Goal: Transaction & Acquisition: Purchase product/service

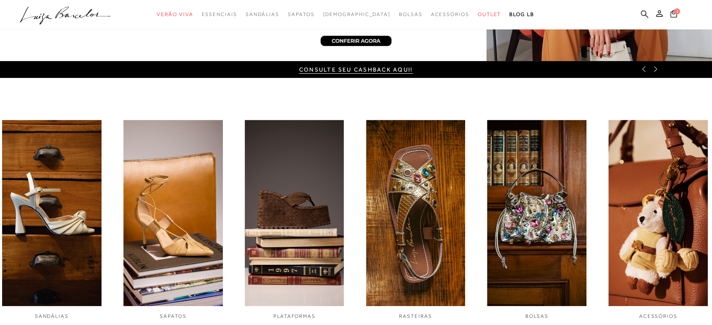
scroll to position [327, 0]
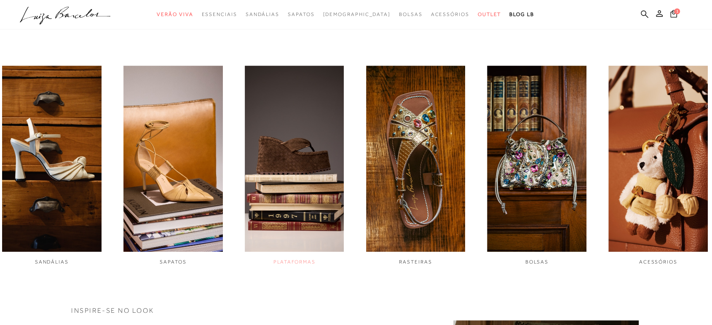
click at [286, 161] on img "3 / 6" at bounding box center [294, 159] width 99 height 186
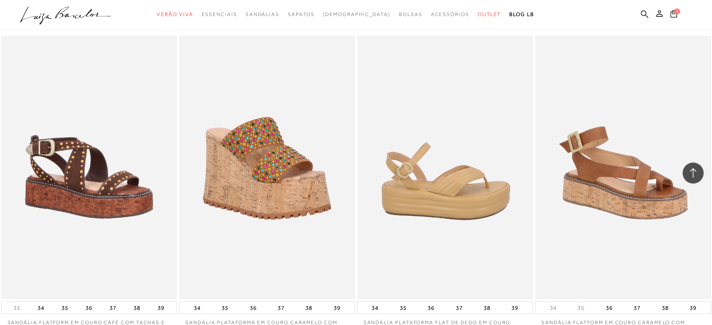
scroll to position [1684, 0]
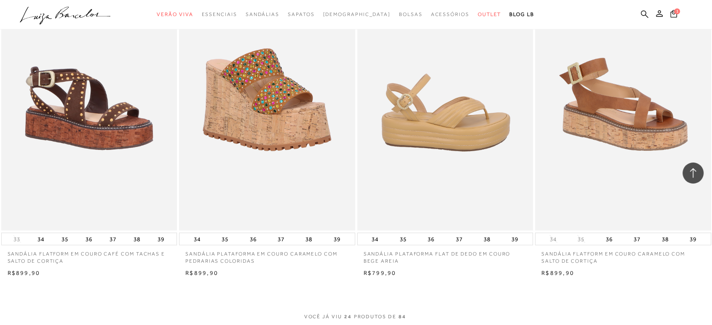
click at [422, 128] on img at bounding box center [445, 99] width 175 height 264
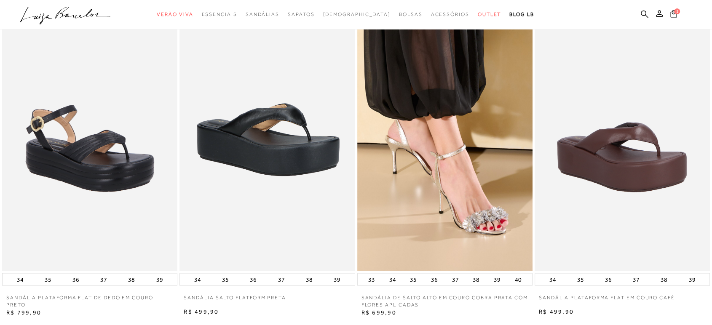
scroll to position [1403, 0]
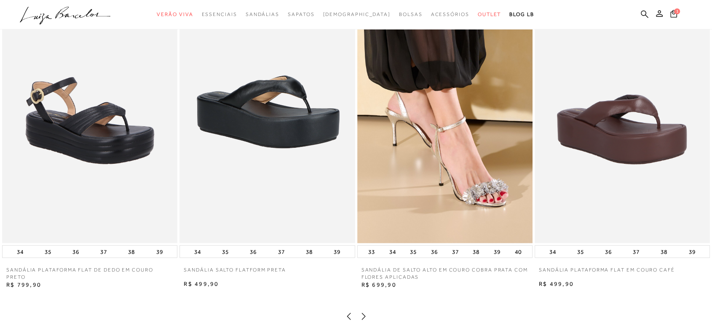
click at [98, 152] on img at bounding box center [89, 111] width 175 height 263
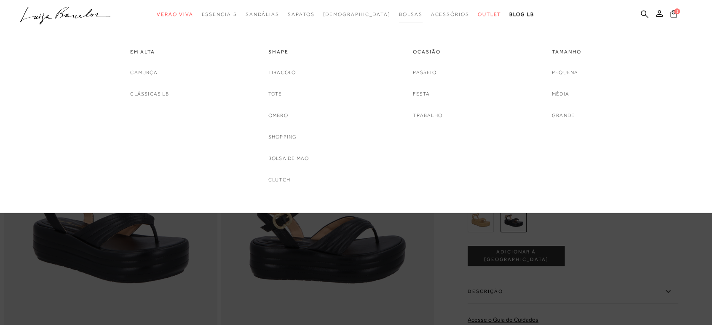
click at [399, 16] on span "Bolsas" at bounding box center [411, 14] width 24 height 6
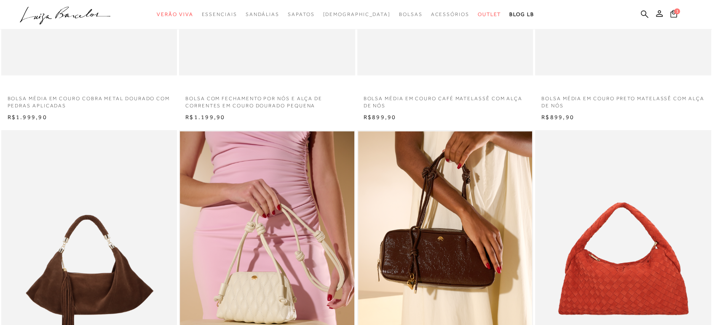
scroll to position [280, 0]
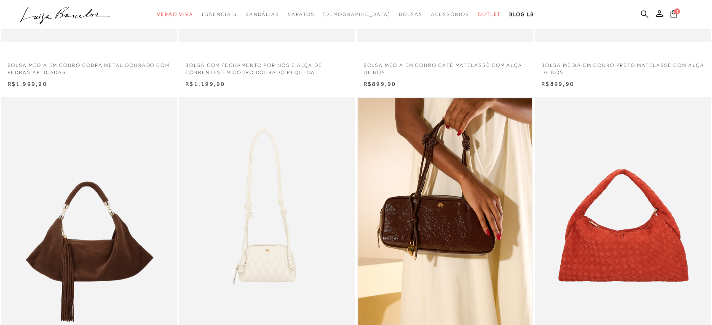
click at [272, 262] on img at bounding box center [267, 229] width 175 height 264
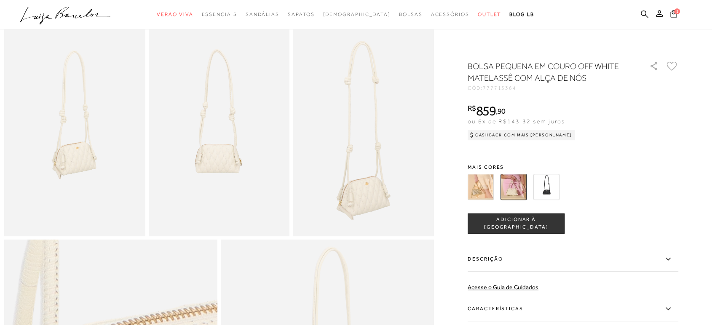
scroll to position [280, 0]
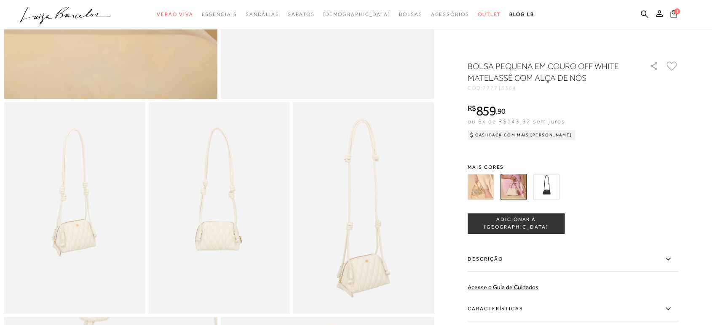
click at [485, 192] on img at bounding box center [480, 187] width 26 height 26
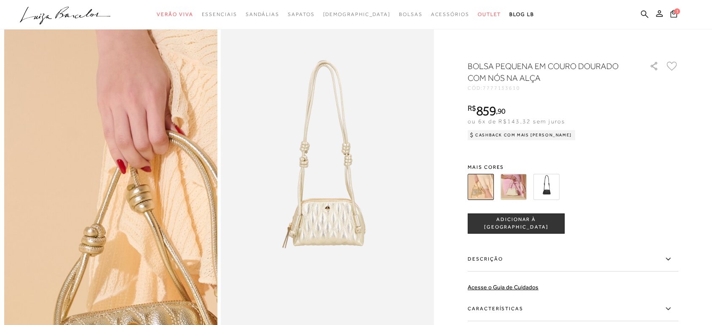
scroll to position [93, 0]
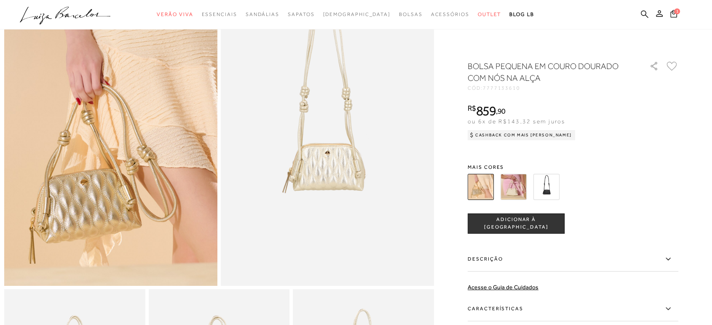
click at [552, 187] on img at bounding box center [546, 187] width 26 height 26
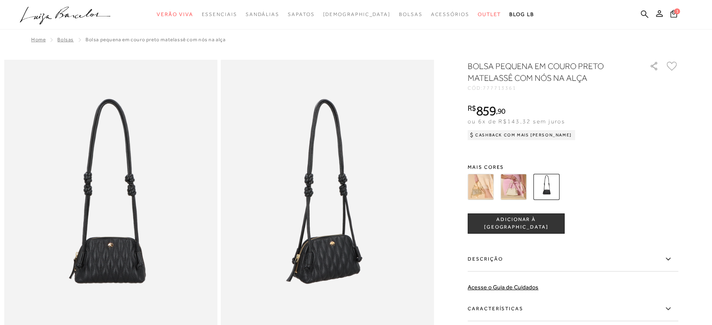
scroll to position [93, 0]
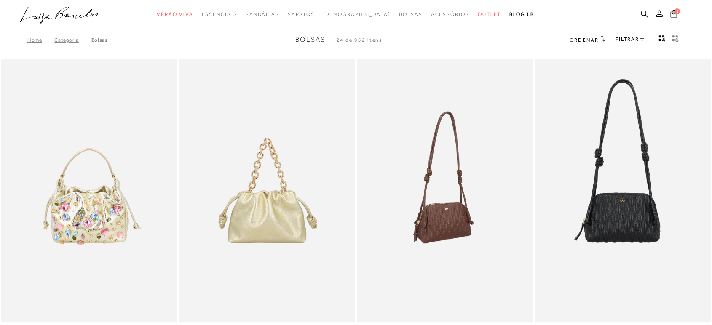
click at [456, 221] on img at bounding box center [445, 191] width 175 height 264
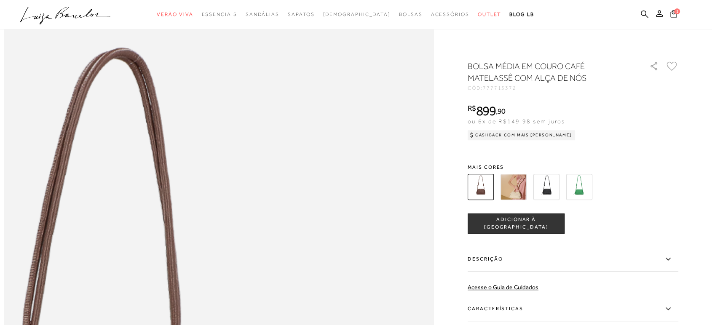
scroll to position [842, 0]
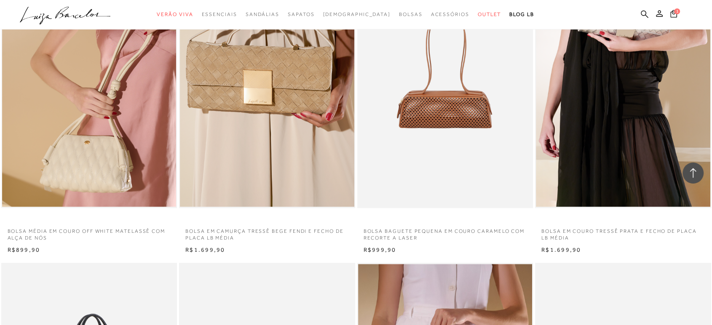
scroll to position [701, 0]
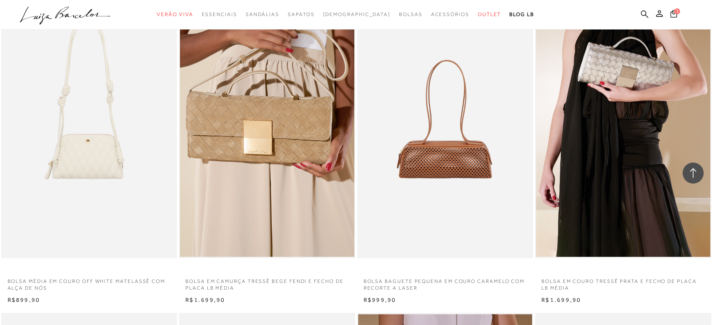
click at [80, 163] on img at bounding box center [89, 126] width 175 height 264
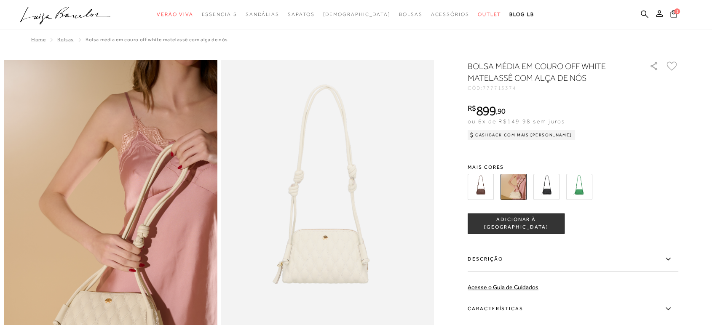
click at [552, 189] on img at bounding box center [546, 187] width 26 height 26
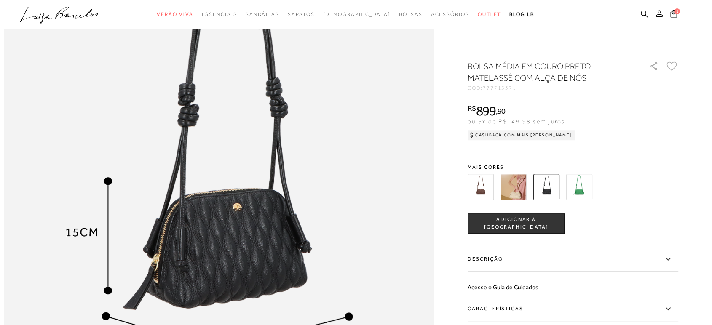
scroll to position [748, 0]
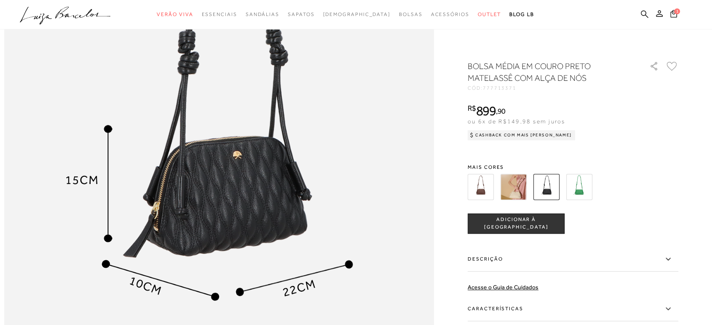
click at [485, 195] on img at bounding box center [480, 187] width 26 height 26
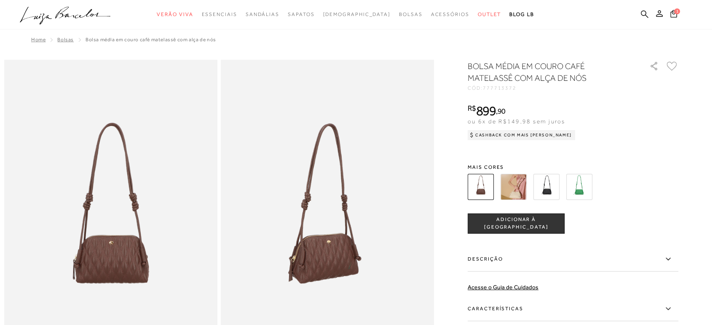
click at [523, 183] on img at bounding box center [513, 187] width 26 height 26
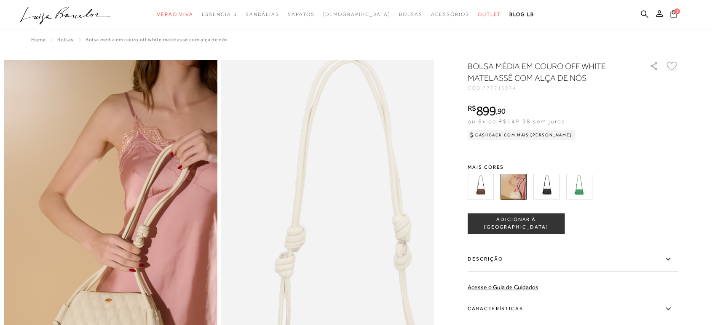
scroll to position [93, 0]
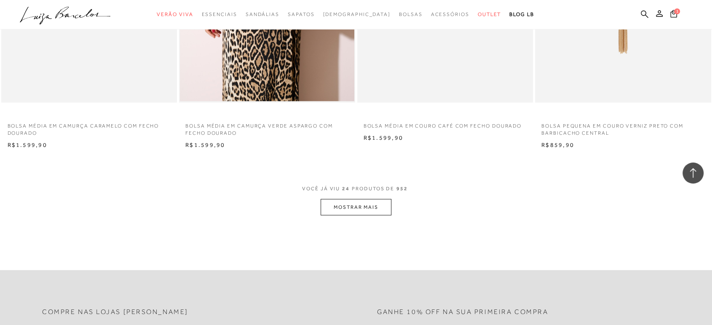
scroll to position [1824, 0]
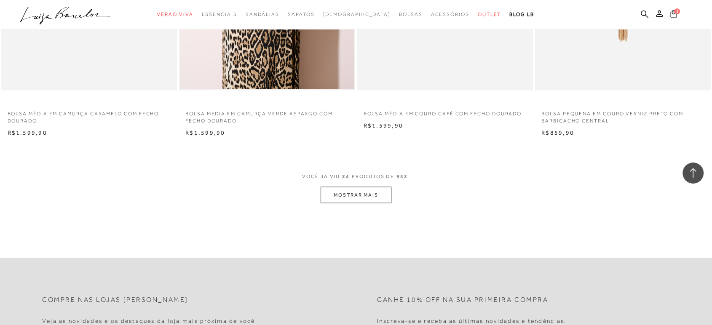
click at [341, 198] on button "MOSTRAR MAIS" at bounding box center [355, 195] width 71 height 16
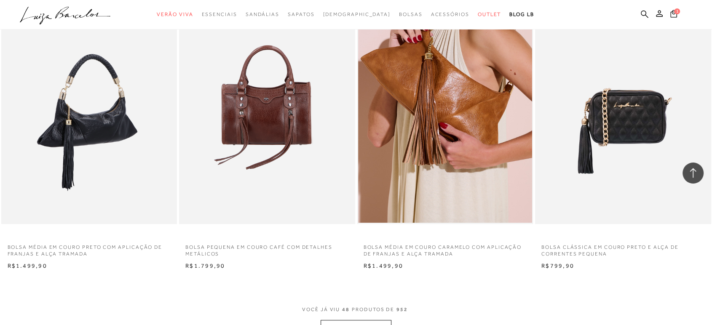
scroll to position [3742, 0]
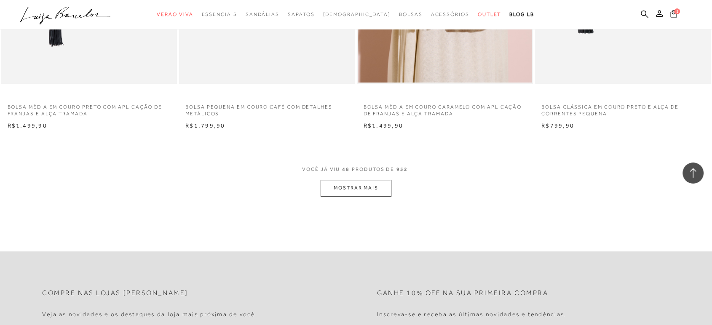
click at [344, 189] on button "MOSTRAR MAIS" at bounding box center [355, 188] width 71 height 16
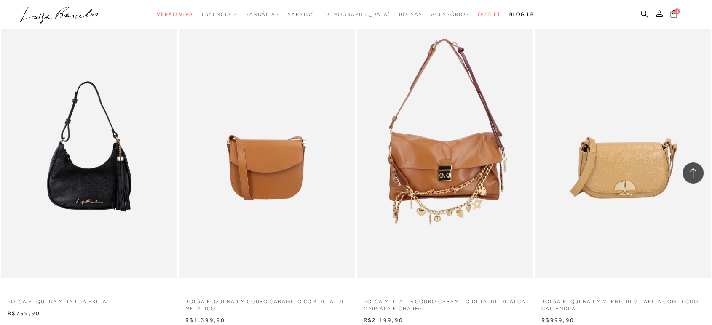
scroll to position [4538, 0]
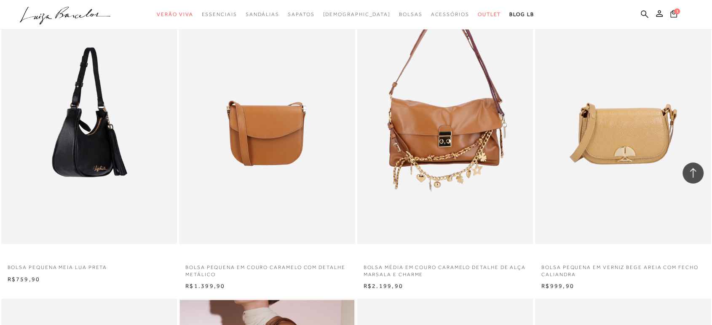
drag, startPoint x: 89, startPoint y: 154, endPoint x: 21, endPoint y: 157, distance: 68.7
click at [21, 157] on img at bounding box center [89, 112] width 175 height 264
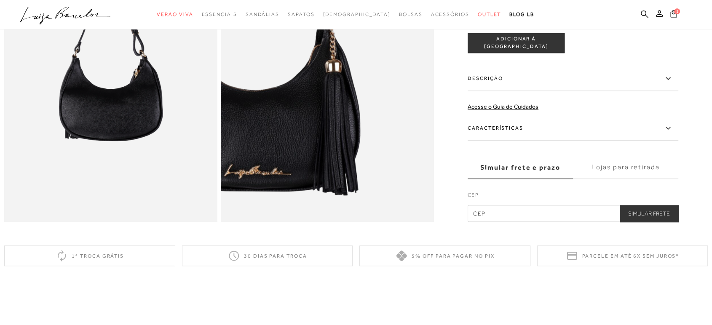
scroll to position [655, 0]
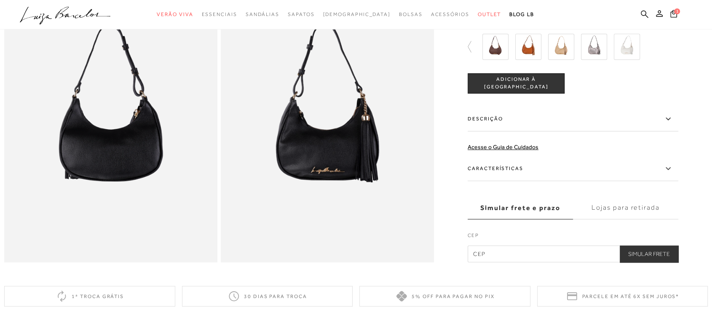
click at [671, 174] on icon at bounding box center [668, 168] width 10 height 11
click at [0, 0] on input "Características" at bounding box center [0, 0] width 0 height 0
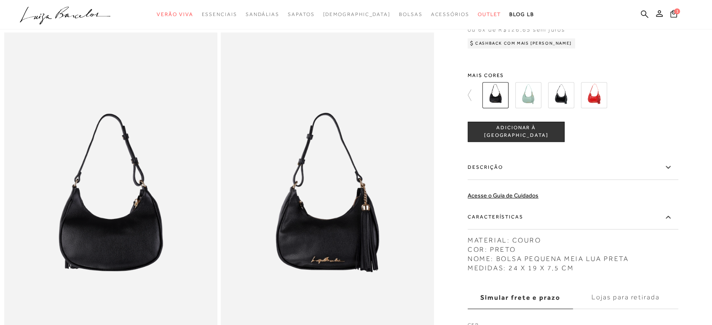
scroll to position [561, 0]
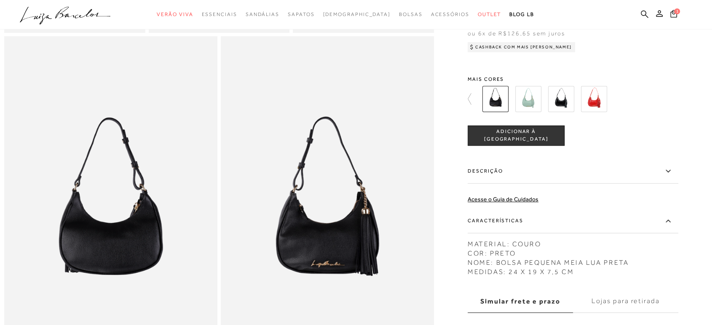
click at [529, 112] on img at bounding box center [528, 99] width 26 height 26
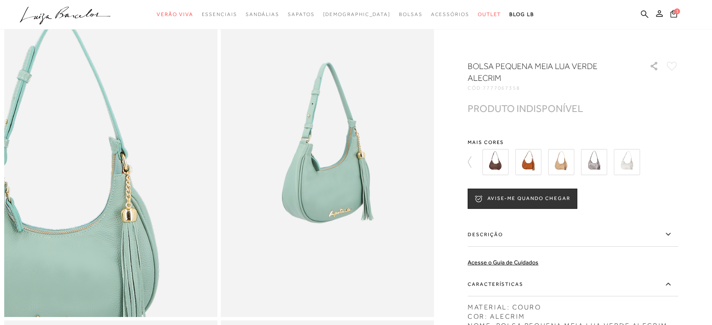
scroll to position [93, 0]
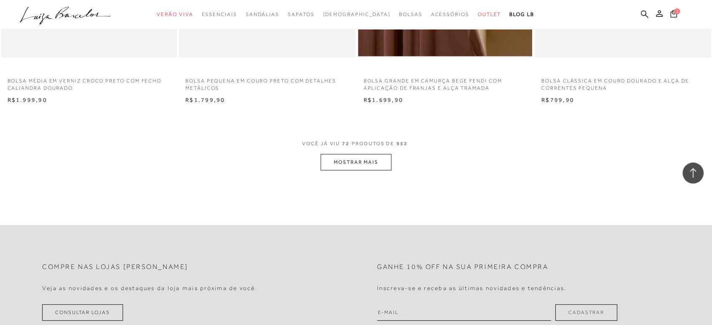
scroll to position [5707, 0]
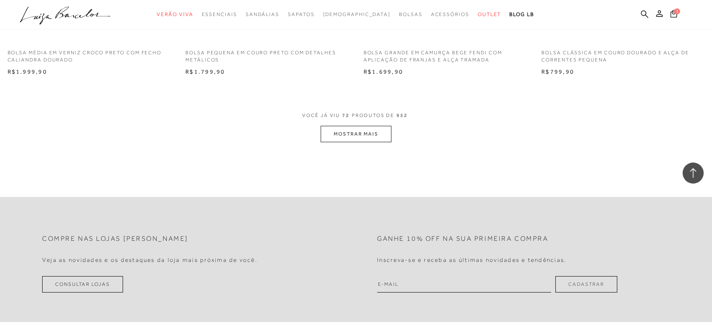
click at [342, 131] on button "MOSTRAR MAIS" at bounding box center [355, 134] width 71 height 16
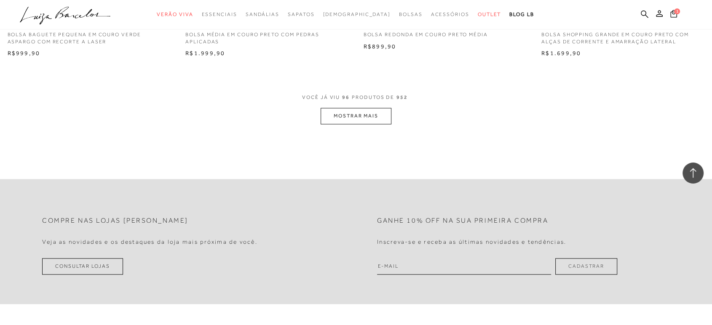
scroll to position [7672, 0]
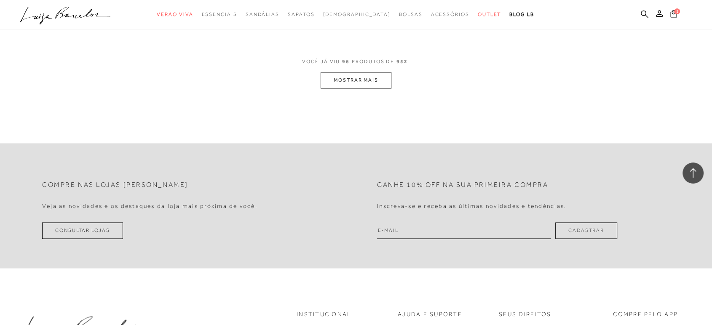
click at [378, 76] on button "MOSTRAR MAIS" at bounding box center [355, 80] width 71 height 16
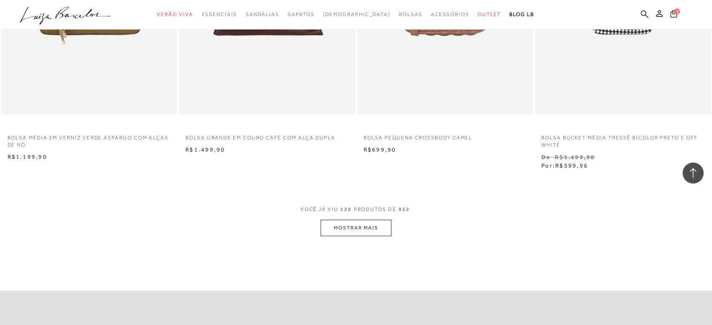
scroll to position [9497, 0]
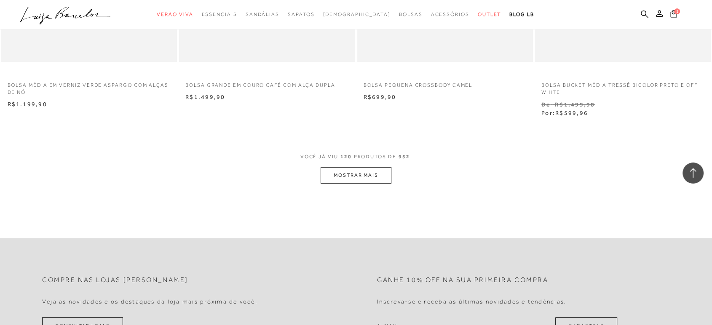
click at [353, 176] on button "MOSTRAR MAIS" at bounding box center [355, 175] width 71 height 16
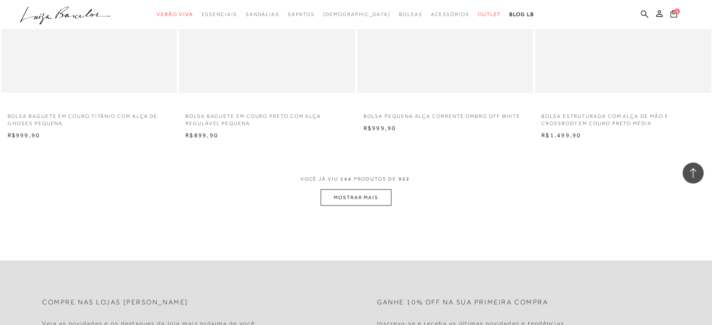
scroll to position [11415, 0]
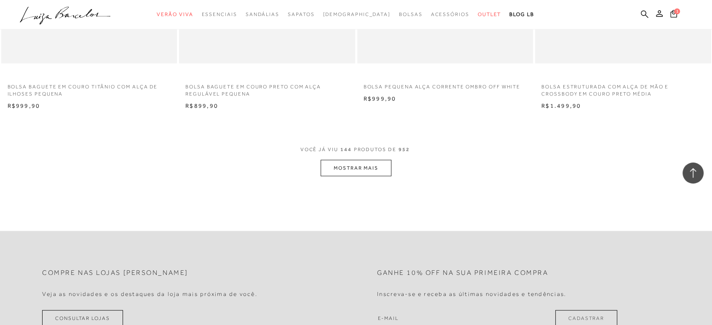
click at [349, 166] on button "MOSTRAR MAIS" at bounding box center [355, 168] width 71 height 16
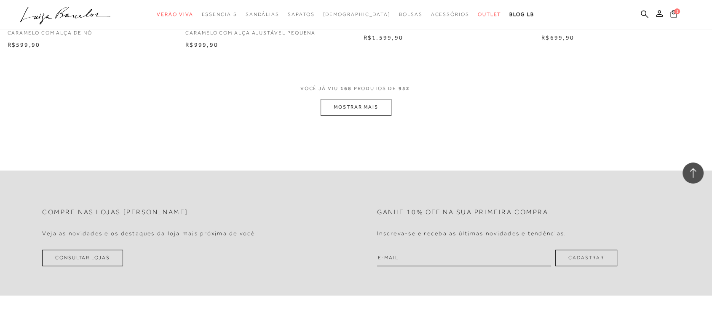
scroll to position [13426, 0]
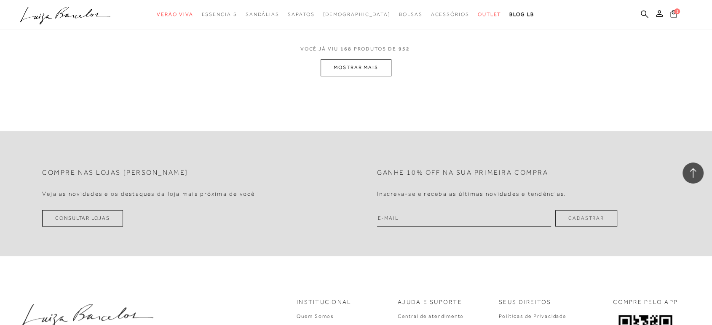
click at [362, 69] on button "MOSTRAR MAIS" at bounding box center [355, 67] width 71 height 16
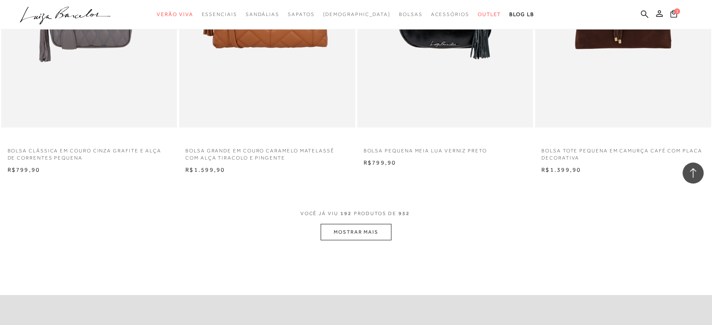
scroll to position [15204, 0]
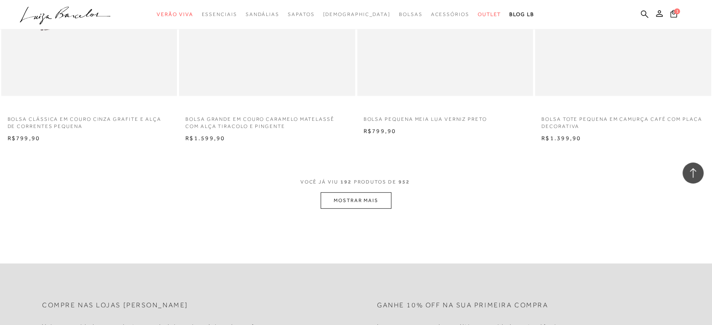
click at [359, 199] on button "MOSTRAR MAIS" at bounding box center [355, 200] width 71 height 16
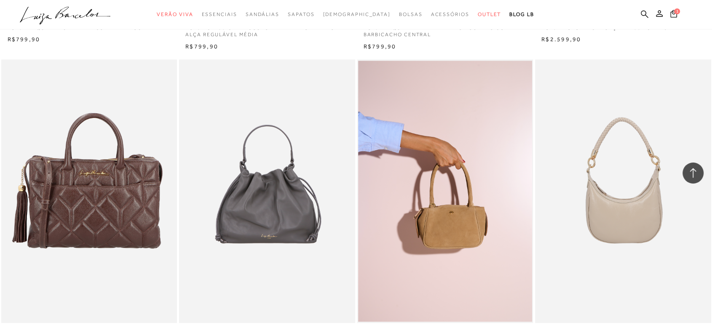
scroll to position [17076, 0]
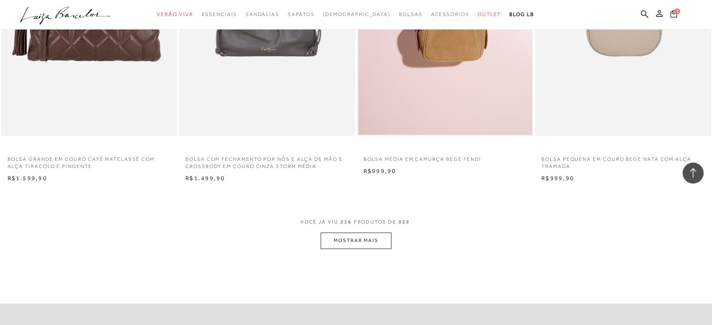
click at [367, 240] on button "MOSTRAR MAIS" at bounding box center [355, 240] width 71 height 16
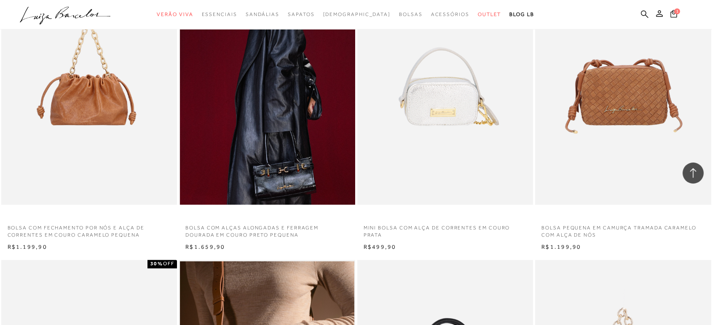
scroll to position [17310, 0]
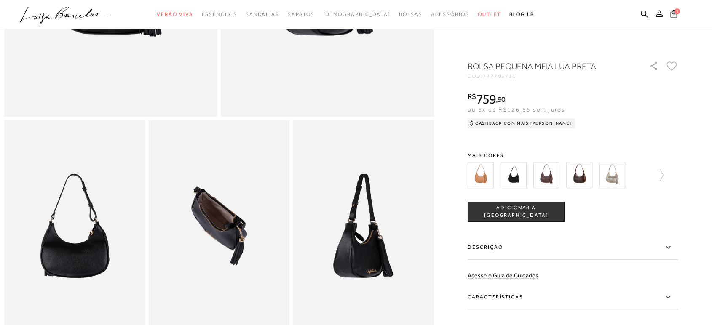
scroll to position [140, 0]
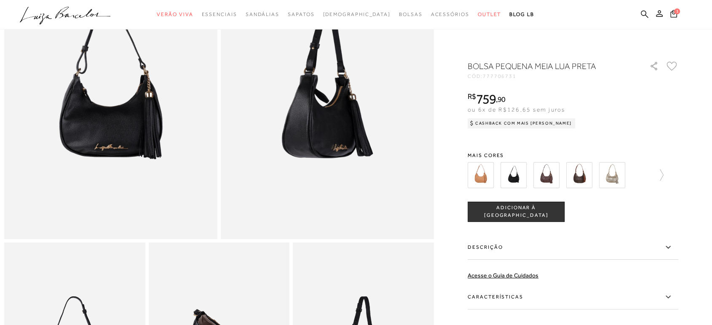
click at [487, 176] on img at bounding box center [480, 175] width 26 height 26
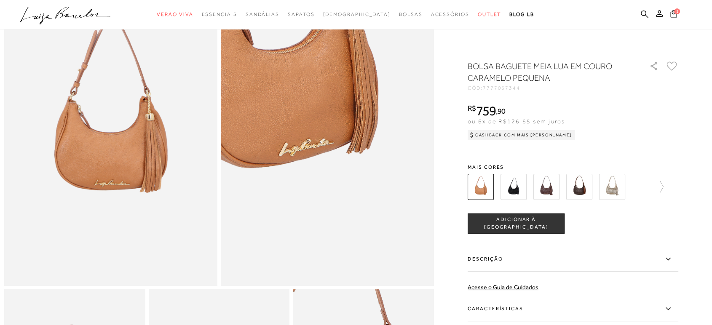
scroll to position [327, 0]
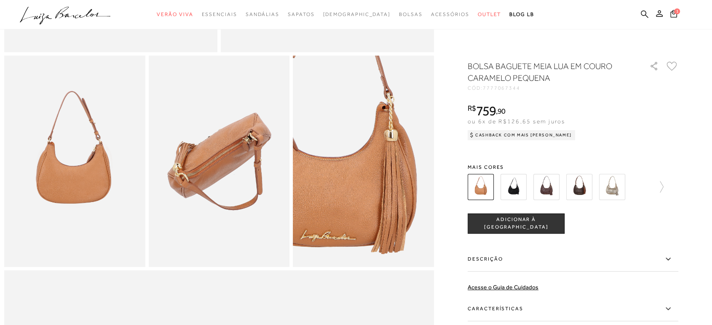
click at [549, 188] on img at bounding box center [546, 187] width 26 height 26
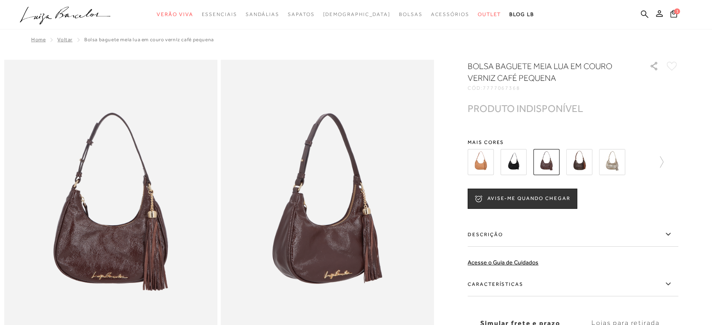
click at [587, 163] on img at bounding box center [579, 162] width 26 height 26
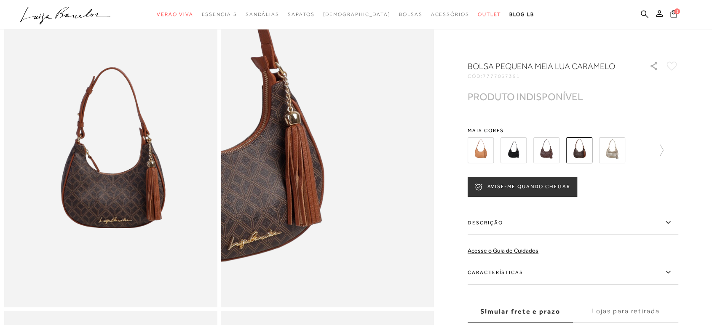
scroll to position [93, 0]
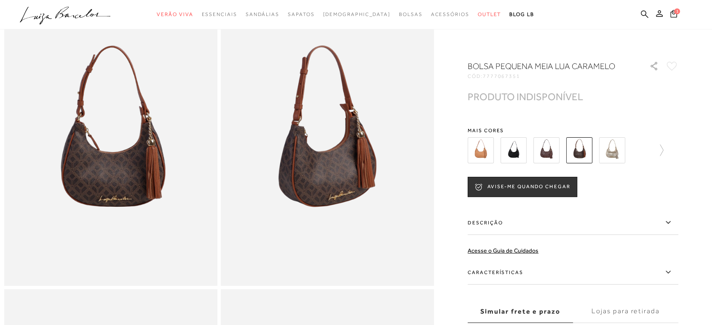
click at [619, 153] on img at bounding box center [612, 150] width 26 height 26
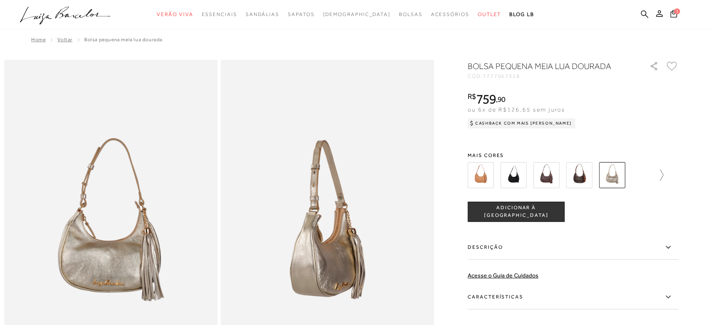
click at [663, 176] on icon at bounding box center [657, 175] width 12 height 12
click at [628, 176] on img at bounding box center [626, 175] width 26 height 26
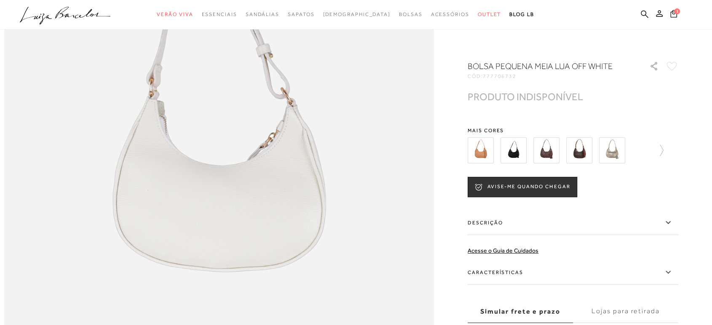
scroll to position [748, 0]
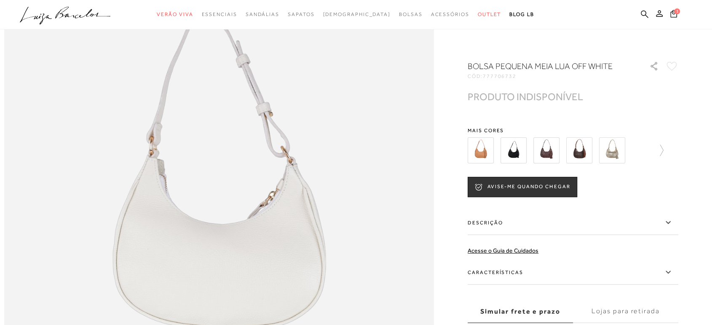
click at [485, 154] on img at bounding box center [480, 150] width 26 height 26
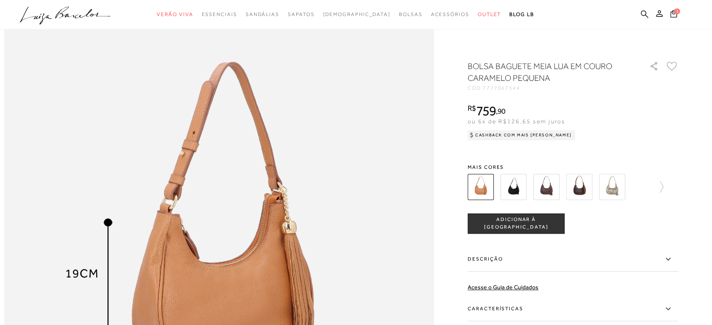
scroll to position [748, 0]
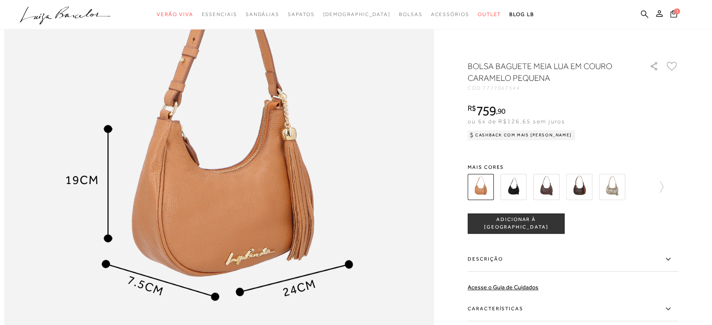
click at [516, 190] on img at bounding box center [513, 187] width 26 height 26
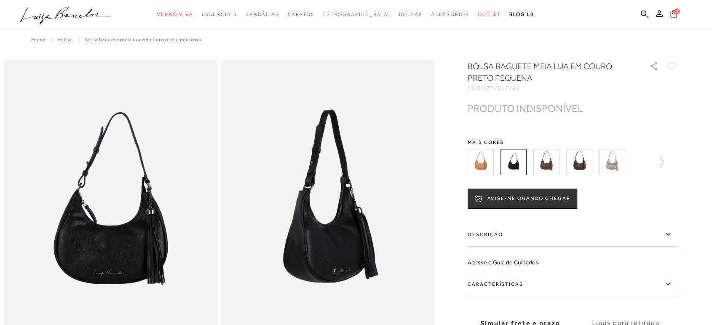
click at [547, 162] on img at bounding box center [546, 162] width 26 height 26
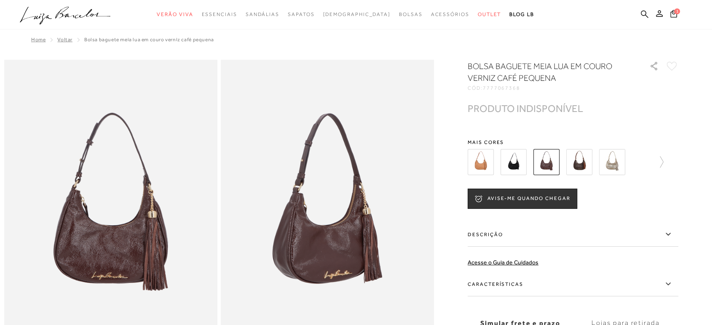
click at [580, 162] on img at bounding box center [579, 162] width 26 height 26
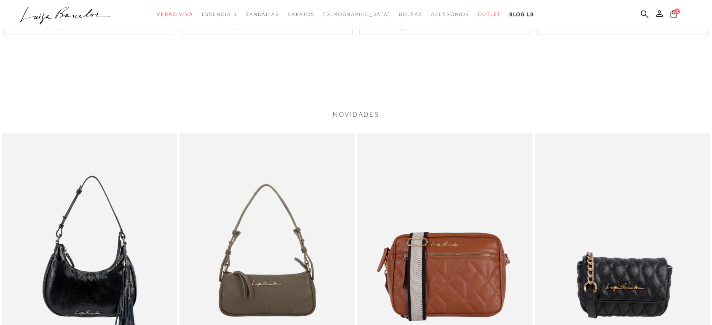
scroll to position [795, 0]
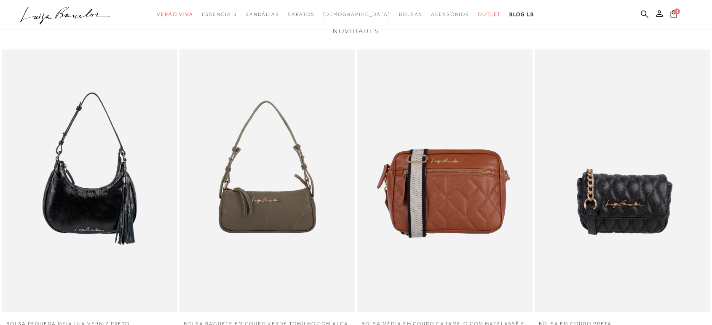
click at [67, 218] on img at bounding box center [89, 180] width 175 height 263
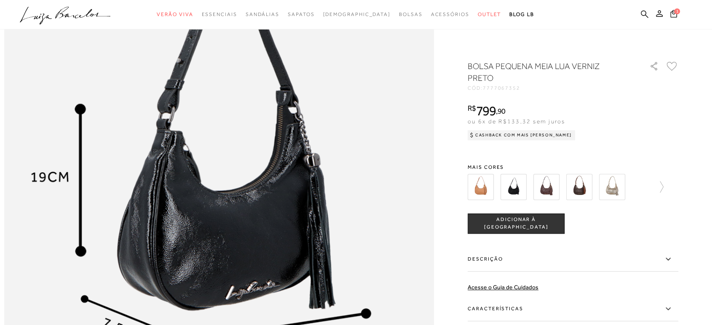
scroll to position [795, 0]
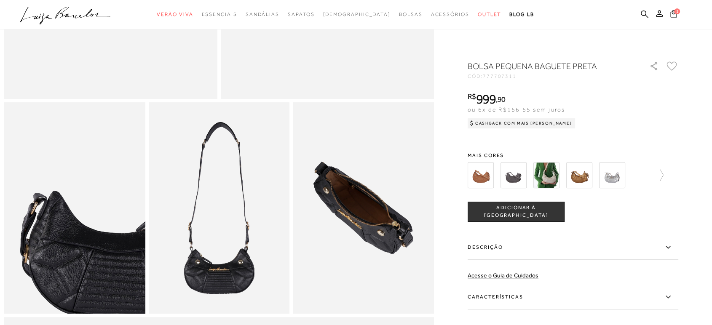
scroll to position [327, 0]
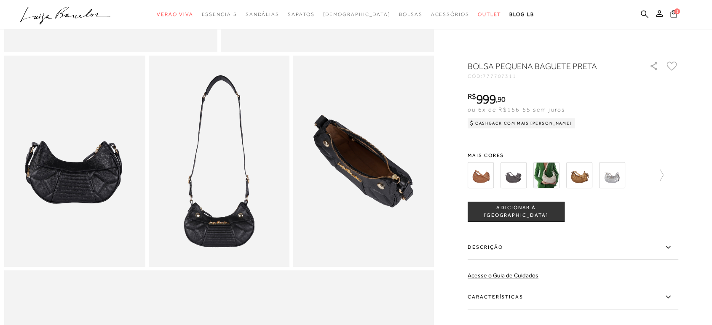
click at [554, 178] on img at bounding box center [546, 175] width 26 height 26
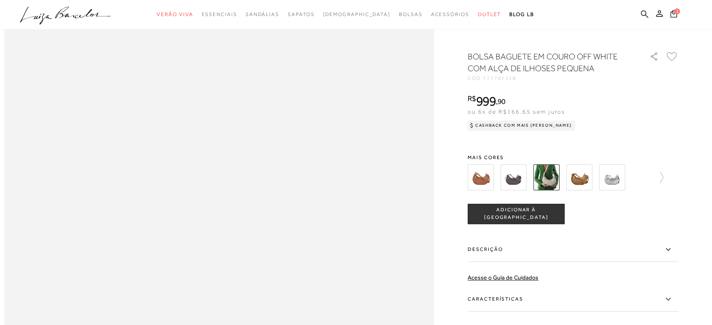
scroll to position [748, 0]
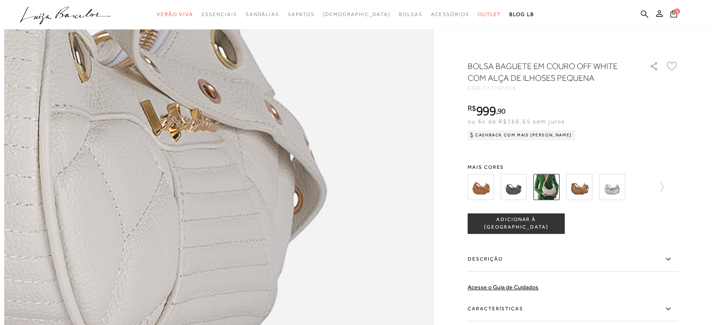
click at [384, 164] on img at bounding box center [53, 187] width 859 height 1288
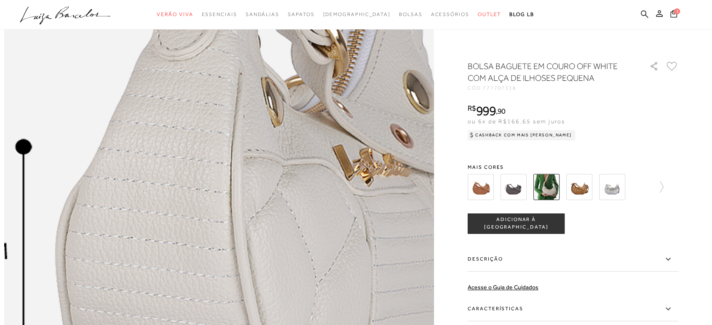
click at [192, 124] on img at bounding box center [245, 231] width 859 height 1288
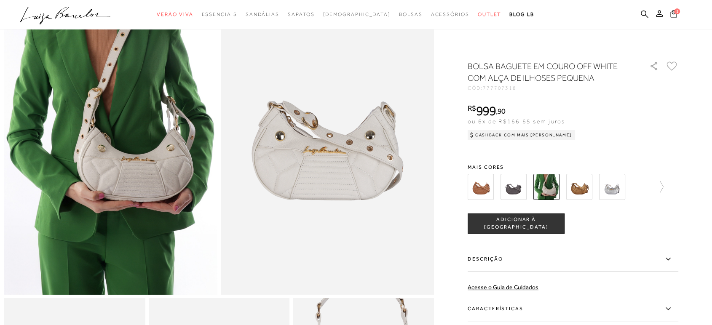
scroll to position [47, 0]
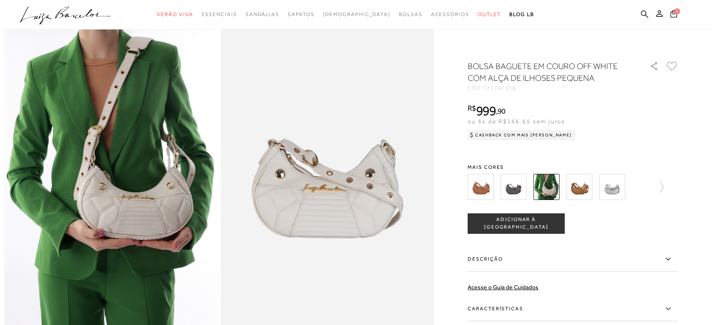
click at [589, 105] on div "R$ 999 , 90 ou 6x de R$166,65 sem juros Cashback com Mais Luiza R$999,90" at bounding box center [572, 121] width 211 height 34
click at [513, 193] on img at bounding box center [513, 187] width 26 height 26
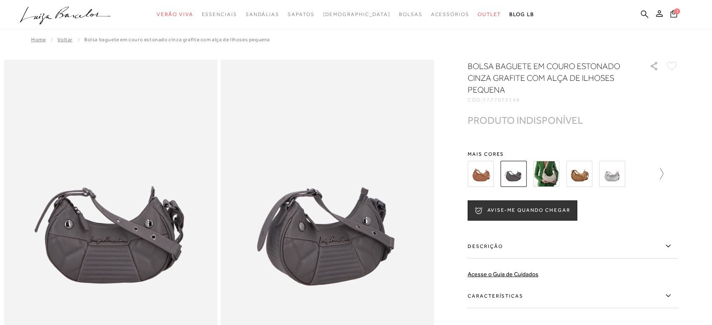
click at [663, 176] on icon at bounding box center [661, 173] width 3 height 11
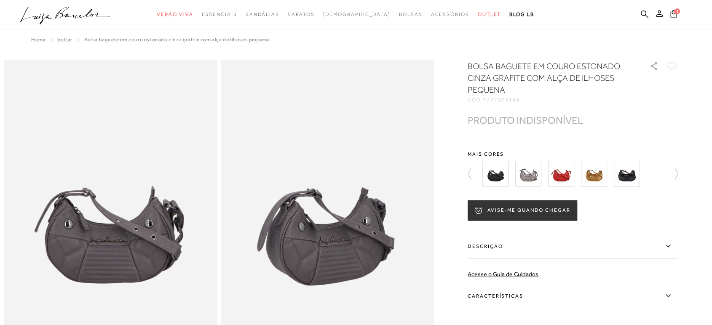
click at [499, 173] on img at bounding box center [495, 174] width 26 height 26
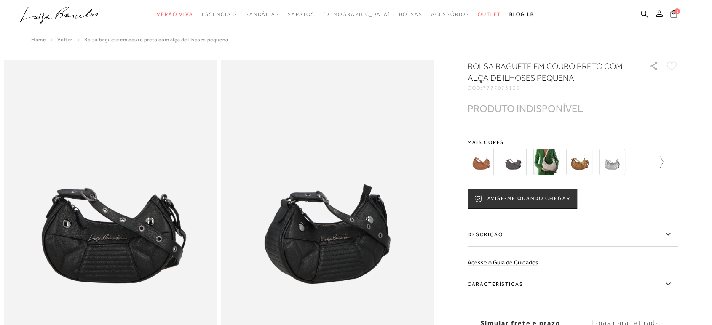
click at [663, 161] on link at bounding box center [657, 162] width 12 height 31
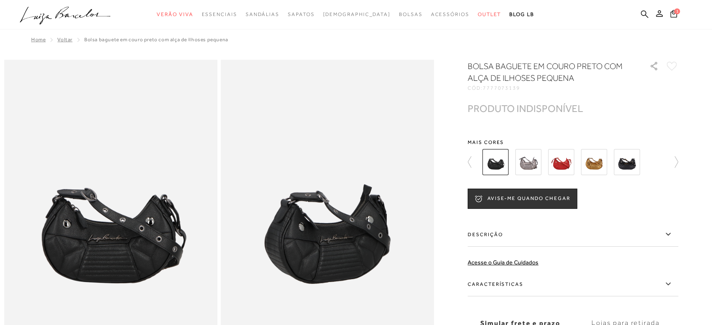
click at [626, 161] on img at bounding box center [626, 162] width 26 height 26
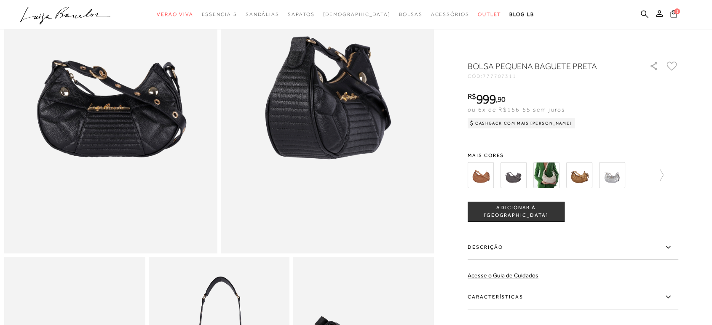
scroll to position [47, 0]
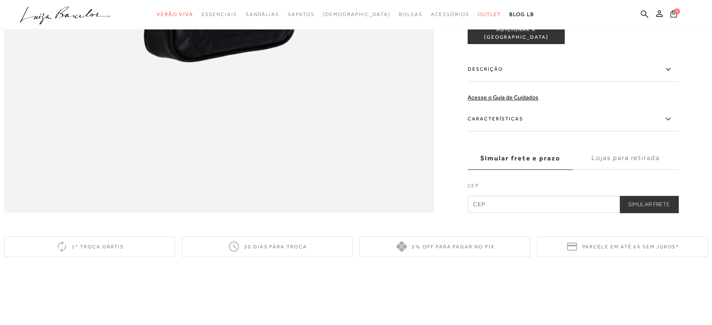
scroll to position [795, 0]
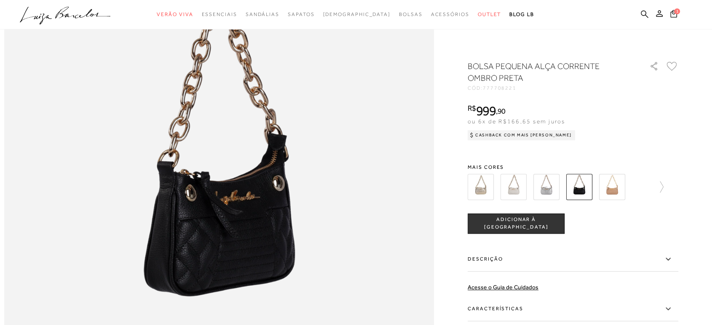
click at [614, 188] on img at bounding box center [612, 187] width 26 height 26
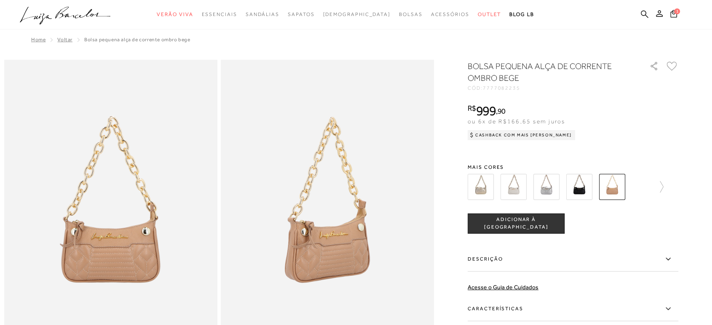
click at [582, 186] on img at bounding box center [579, 187] width 26 height 26
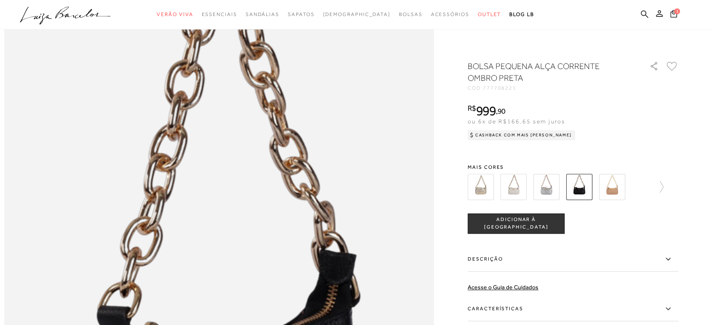
scroll to position [889, 0]
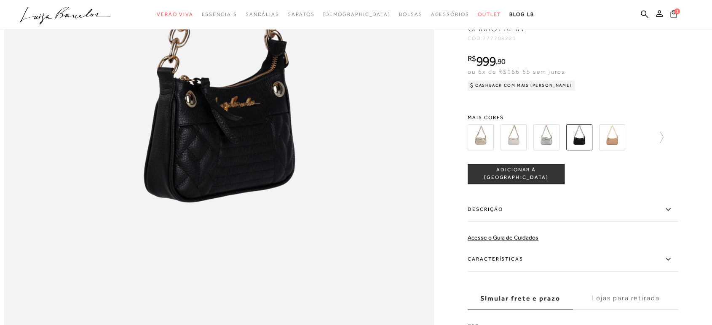
click at [616, 150] on img at bounding box center [612, 137] width 26 height 26
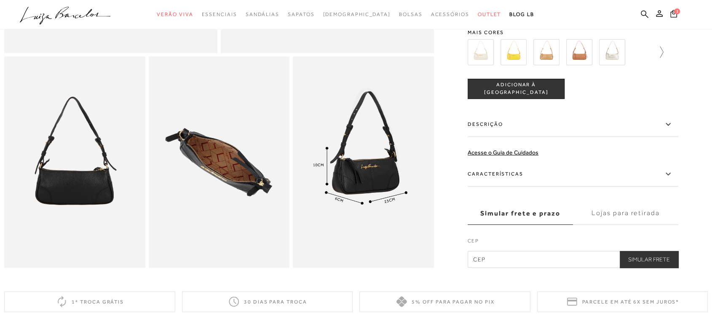
scroll to position [327, 0]
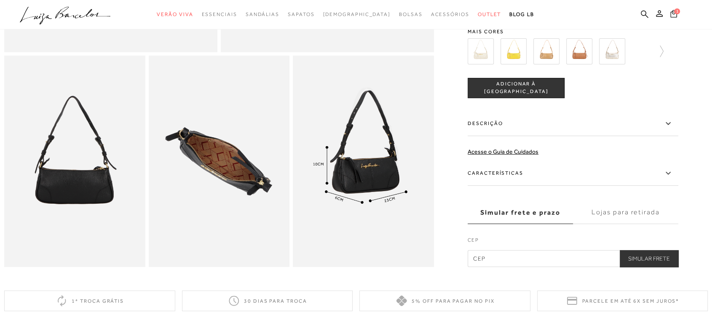
click at [677, 9] on span "1" at bounding box center [677, 11] width 6 height 6
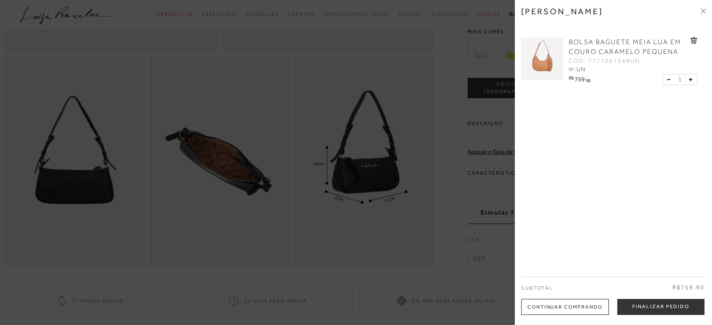
click at [539, 64] on img at bounding box center [542, 58] width 42 height 42
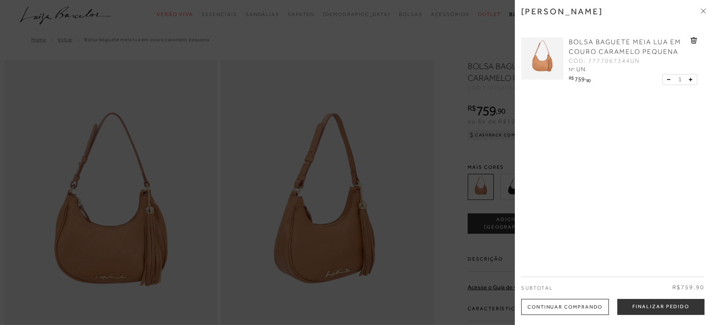
click at [441, 65] on div at bounding box center [356, 162] width 712 height 325
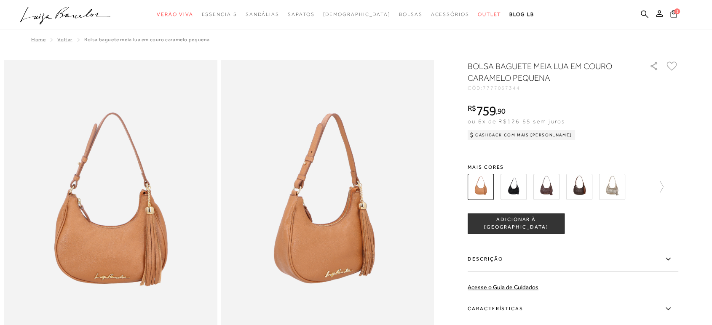
click at [522, 186] on img at bounding box center [513, 187] width 26 height 26
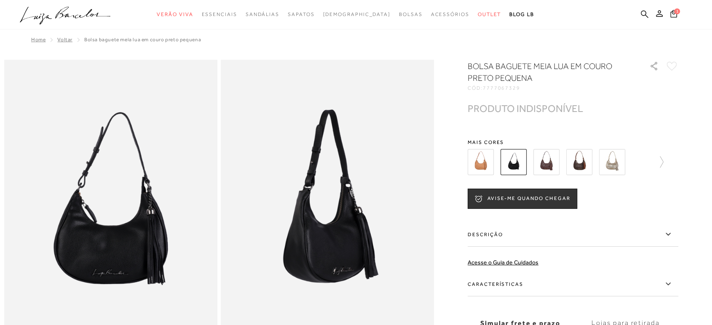
click at [551, 167] on img at bounding box center [546, 162] width 26 height 26
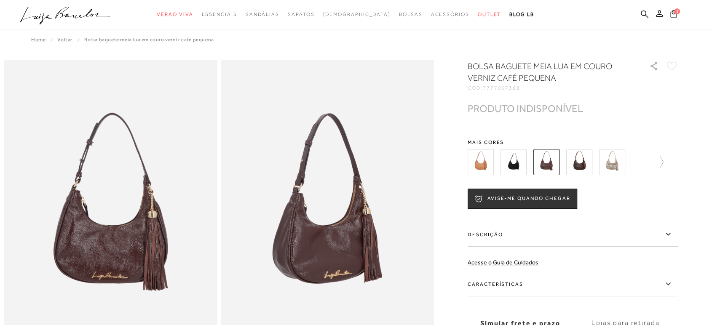
click at [587, 165] on img at bounding box center [579, 162] width 26 height 26
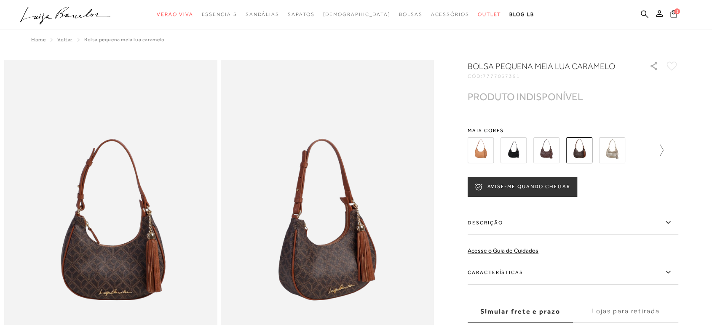
click at [662, 150] on icon at bounding box center [657, 150] width 12 height 12
click at [678, 148] on icon at bounding box center [672, 150] width 12 height 12
click at [501, 154] on img at bounding box center [495, 150] width 26 height 26
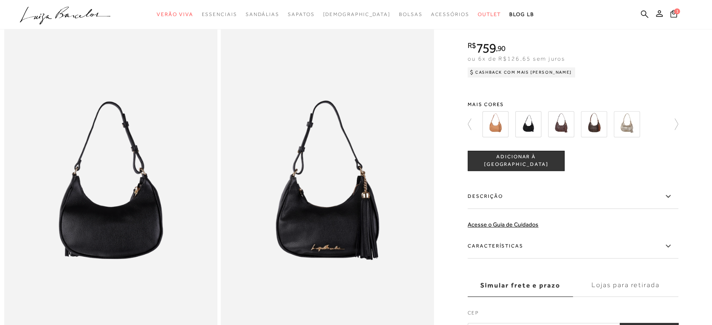
scroll to position [561, 0]
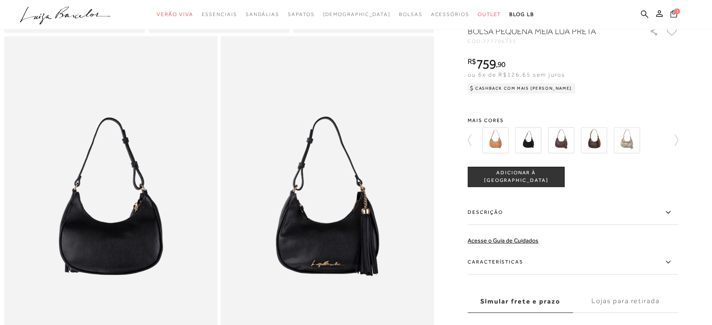
click at [671, 13] on icon at bounding box center [673, 14] width 7 height 8
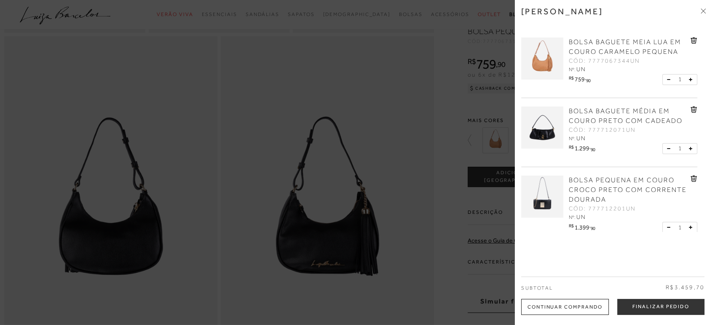
click at [691, 180] on icon at bounding box center [693, 179] width 7 height 6
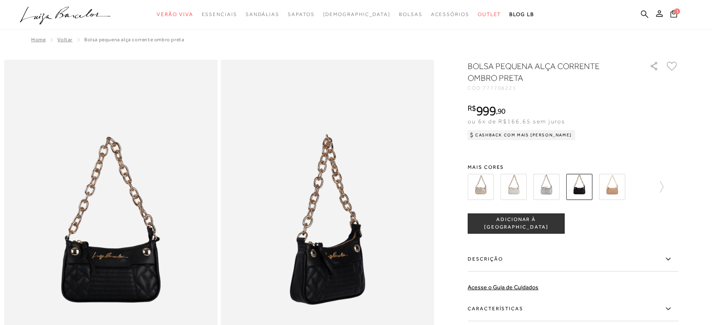
click at [619, 188] on img at bounding box center [612, 187] width 26 height 26
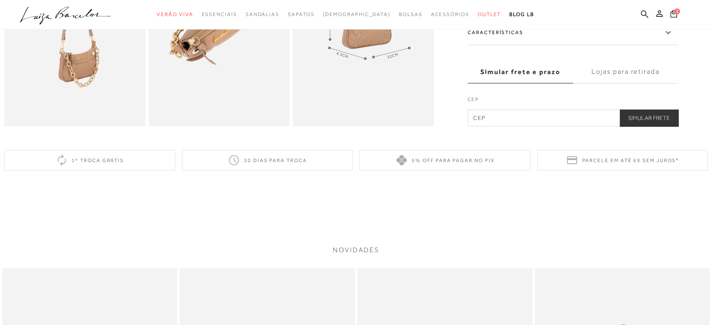
scroll to position [327, 0]
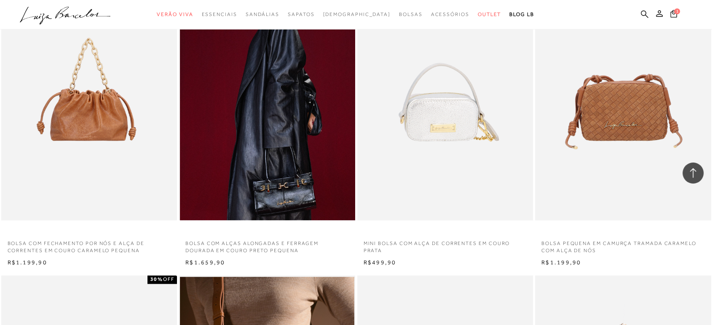
drag, startPoint x: 0, startPoint y: 0, endPoint x: 273, endPoint y: 127, distance: 301.0
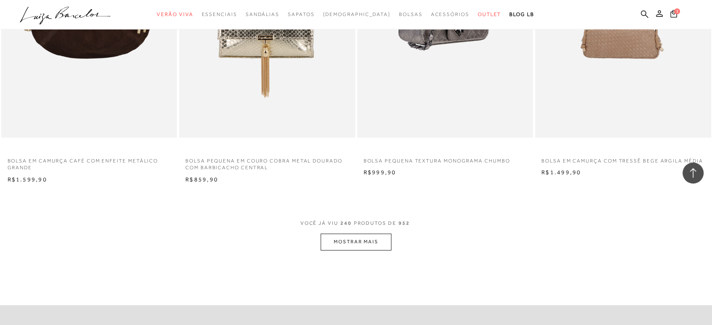
scroll to position [19087, 0]
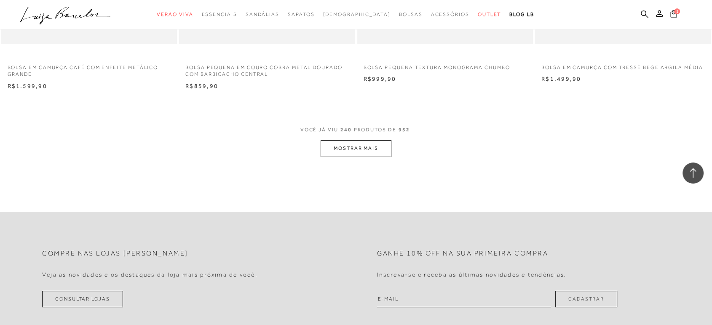
click at [355, 148] on button "MOSTRAR MAIS" at bounding box center [355, 148] width 71 height 16
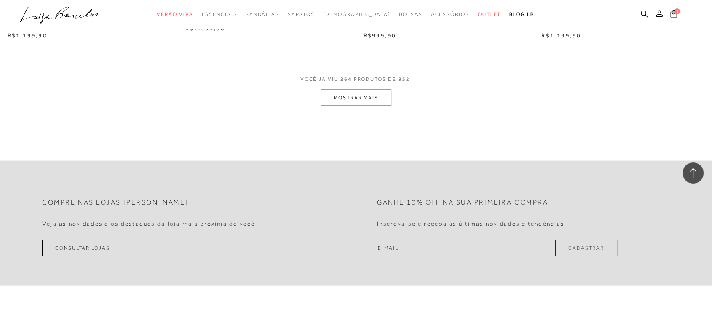
scroll to position [21052, 0]
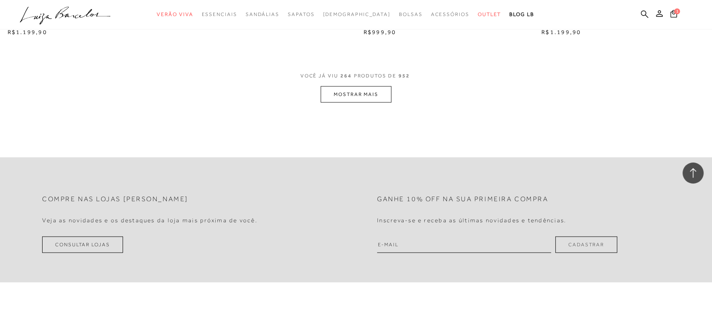
click at [358, 91] on button "MOSTRAR MAIS" at bounding box center [355, 94] width 71 height 16
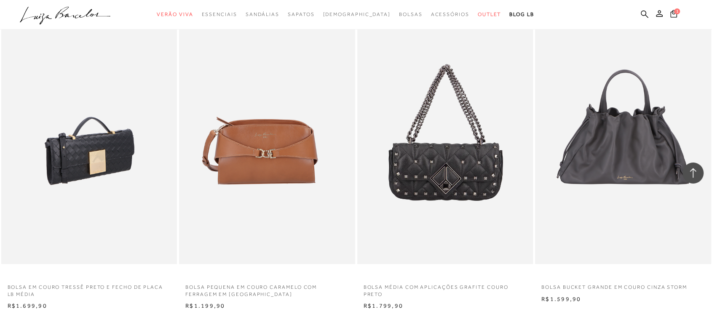
scroll to position [22970, 0]
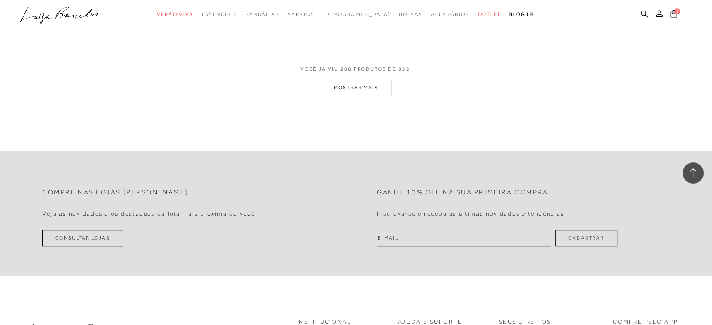
click at [373, 85] on button "MOSTRAR MAIS" at bounding box center [355, 88] width 71 height 16
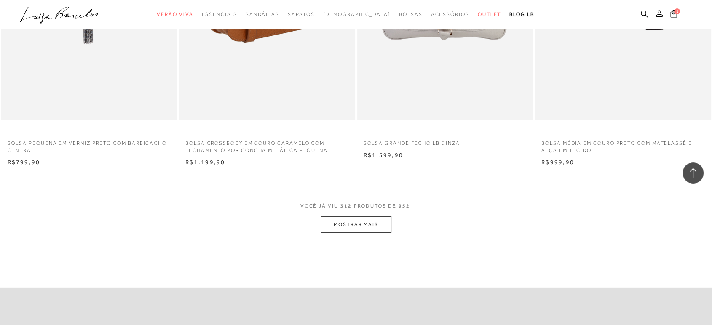
scroll to position [24748, 0]
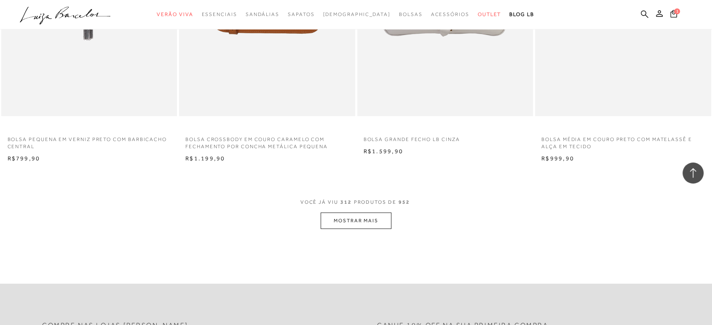
click at [351, 221] on button "MOSTRAR MAIS" at bounding box center [355, 221] width 71 height 16
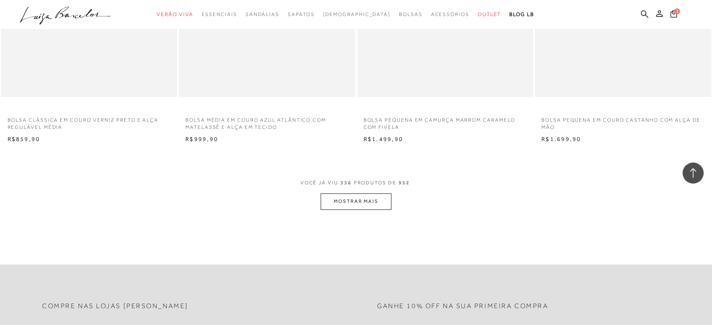
scroll to position [26713, 0]
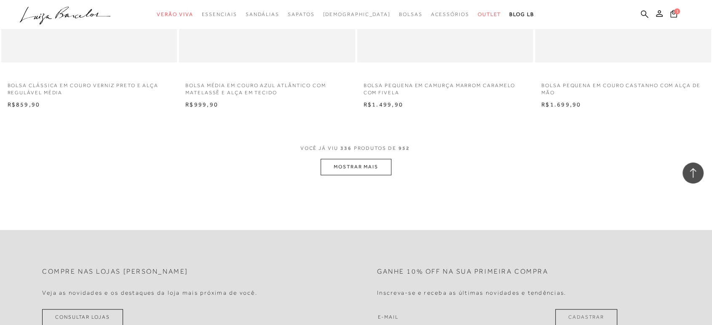
click at [346, 165] on button "MOSTRAR MAIS" at bounding box center [355, 167] width 71 height 16
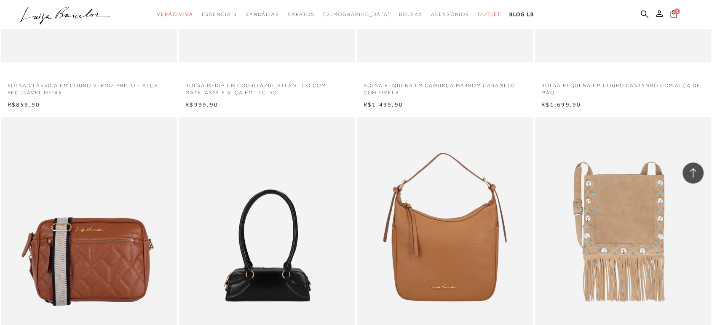
scroll to position [27181, 0]
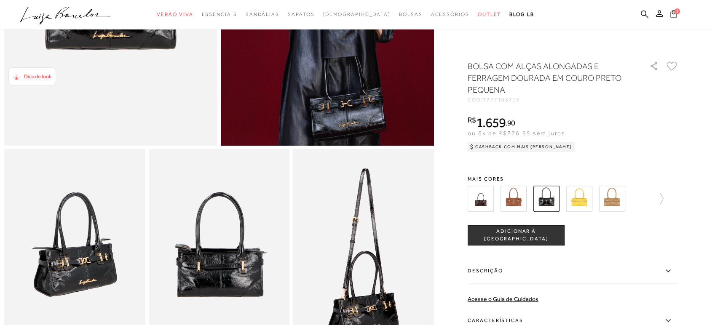
click at [518, 200] on img at bounding box center [513, 199] width 26 height 26
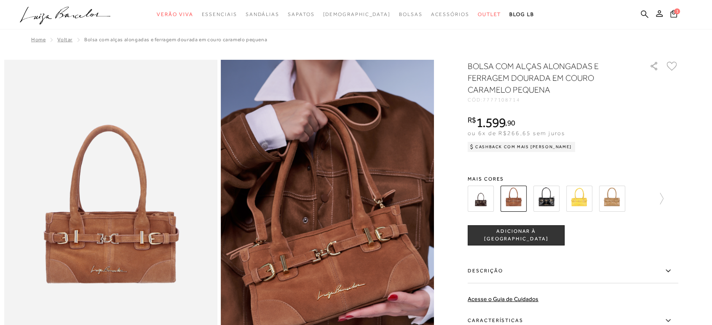
click at [614, 198] on img at bounding box center [612, 199] width 26 height 26
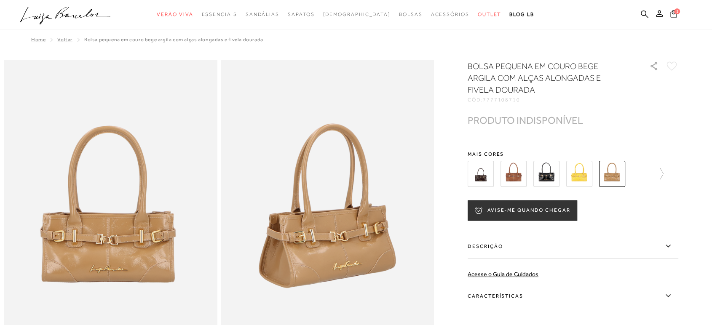
click at [483, 177] on img at bounding box center [480, 174] width 26 height 26
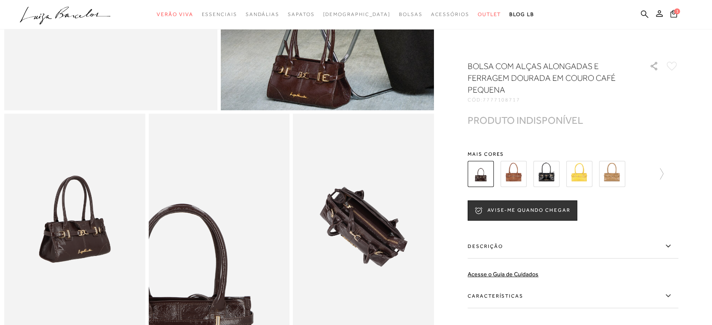
scroll to position [327, 0]
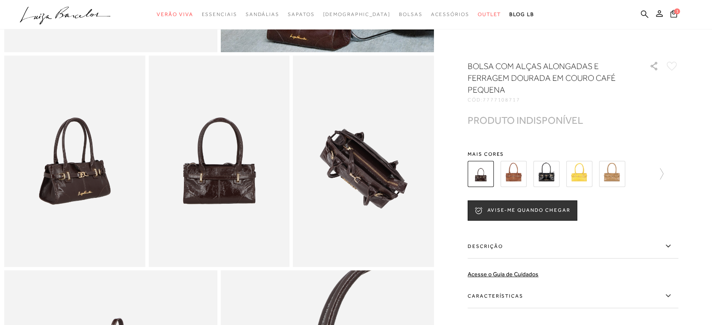
click at [519, 176] on img at bounding box center [513, 174] width 26 height 26
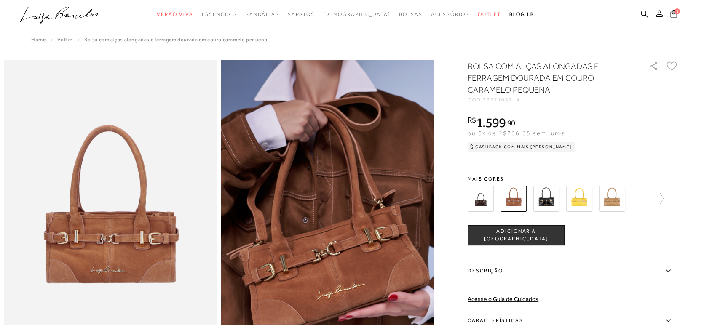
click at [545, 197] on img at bounding box center [546, 199] width 26 height 26
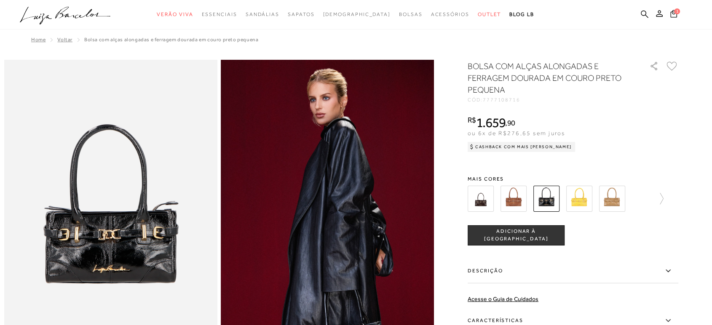
click at [580, 199] on img at bounding box center [579, 199] width 26 height 26
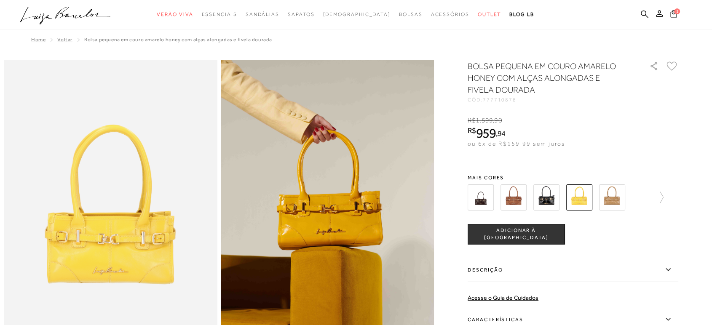
click at [615, 199] on img at bounding box center [612, 197] width 26 height 26
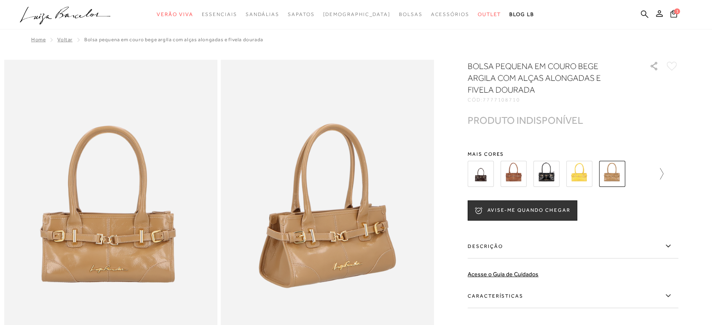
click at [663, 171] on icon at bounding box center [657, 174] width 12 height 12
click at [532, 176] on img at bounding box center [528, 174] width 26 height 26
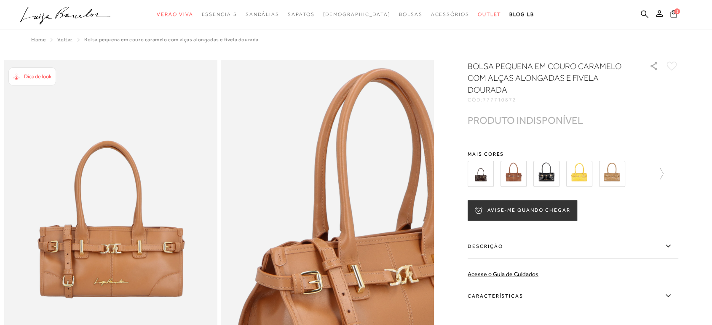
scroll to position [93, 0]
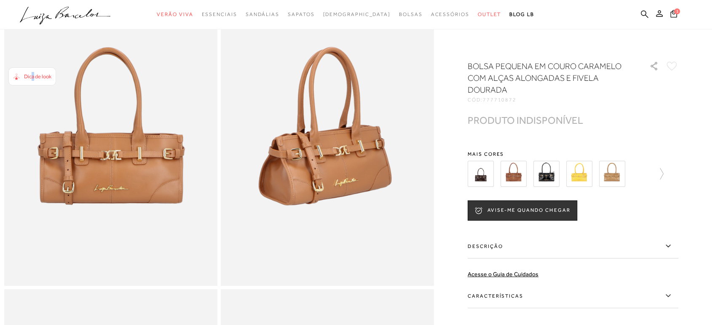
click at [33, 80] on span "Dica de look" at bounding box center [37, 76] width 27 height 6
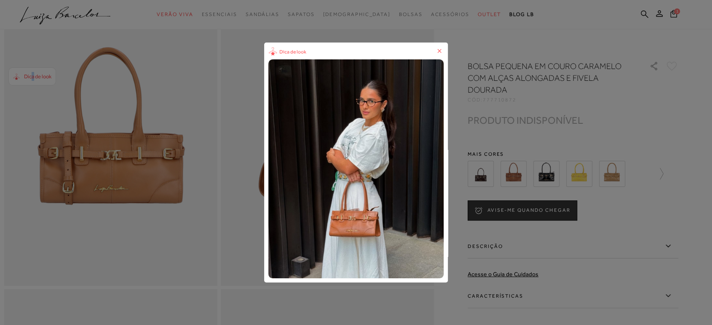
click at [363, 225] on img "1 / 1" at bounding box center [355, 168] width 175 height 219
click at [440, 50] on icon at bounding box center [439, 51] width 8 height 8
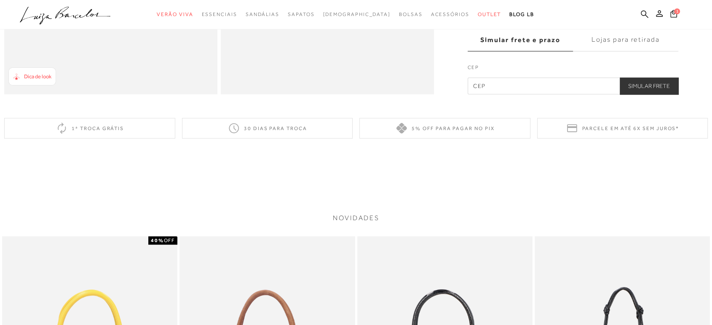
scroll to position [327, 0]
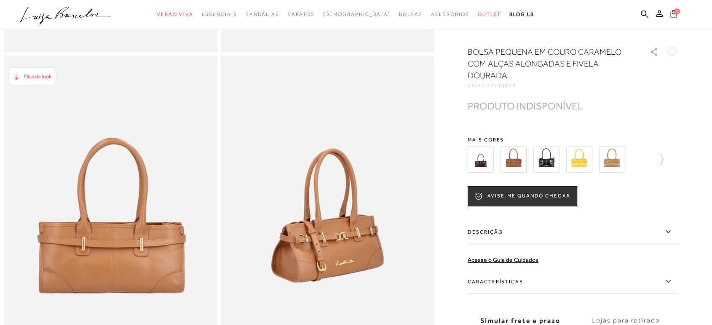
click at [565, 169] on div at bounding box center [555, 159] width 181 height 31
click at [618, 170] on img at bounding box center [612, 160] width 26 height 26
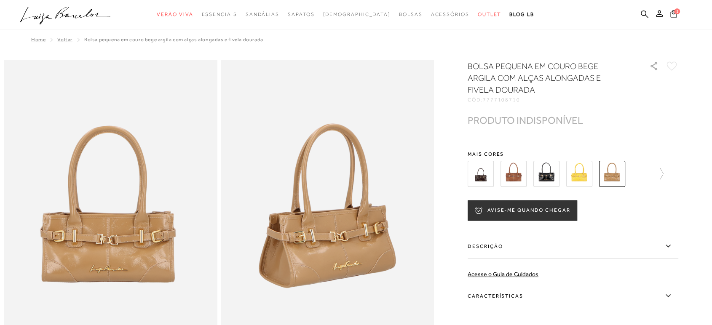
click at [477, 173] on img at bounding box center [480, 174] width 26 height 26
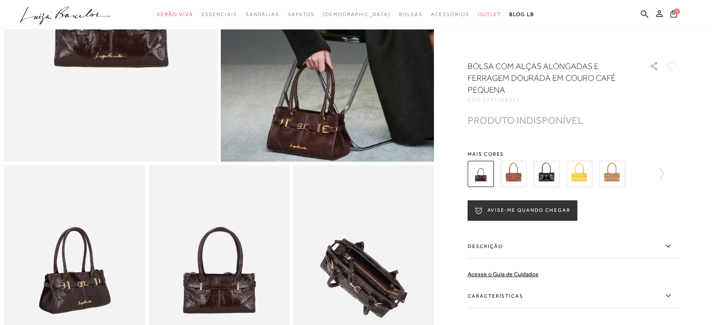
scroll to position [140, 0]
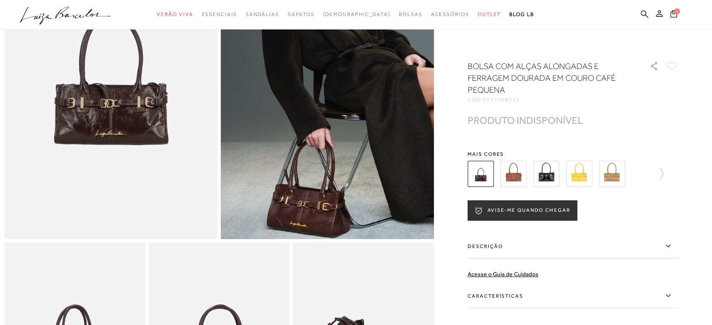
click at [617, 173] on img at bounding box center [612, 174] width 26 height 26
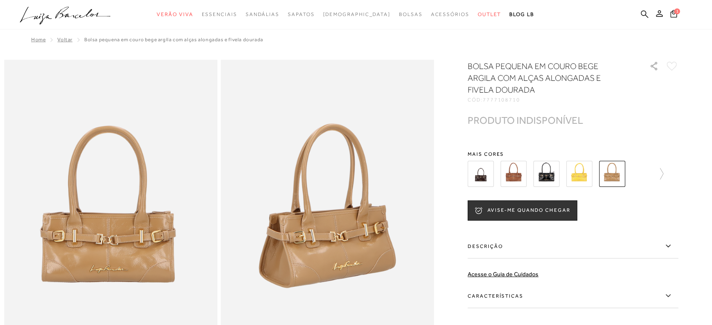
click at [515, 177] on img at bounding box center [513, 174] width 26 height 26
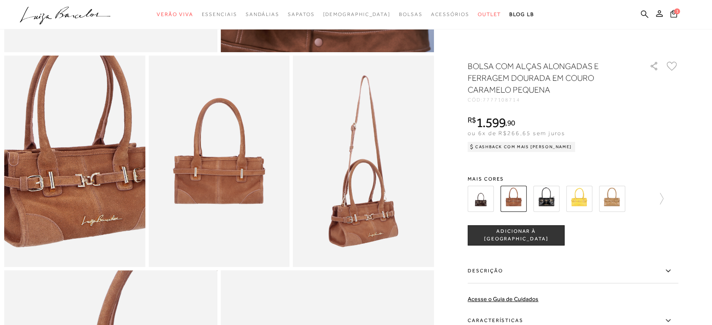
scroll to position [561, 0]
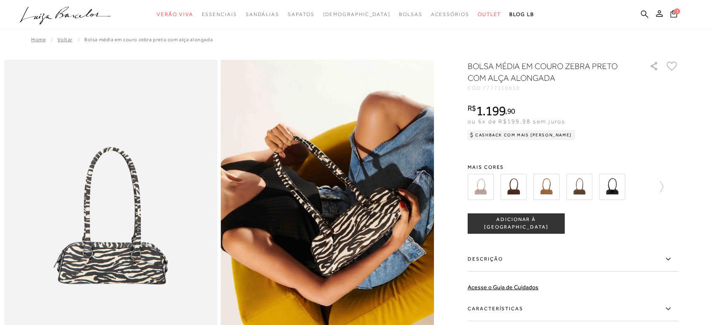
click at [520, 191] on img at bounding box center [513, 187] width 26 height 26
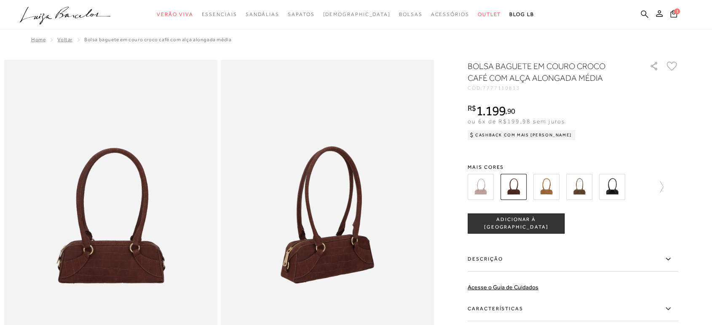
click at [548, 190] on img at bounding box center [546, 187] width 26 height 26
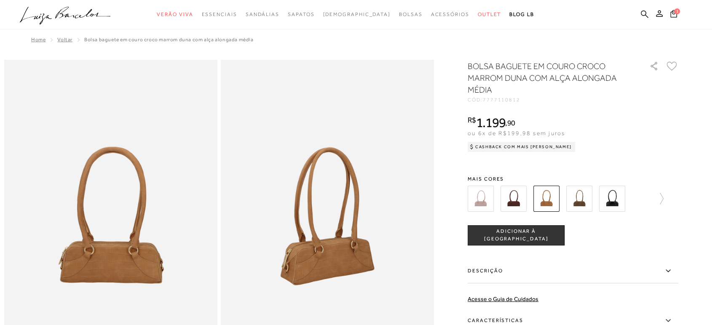
click at [581, 201] on img at bounding box center [579, 199] width 26 height 26
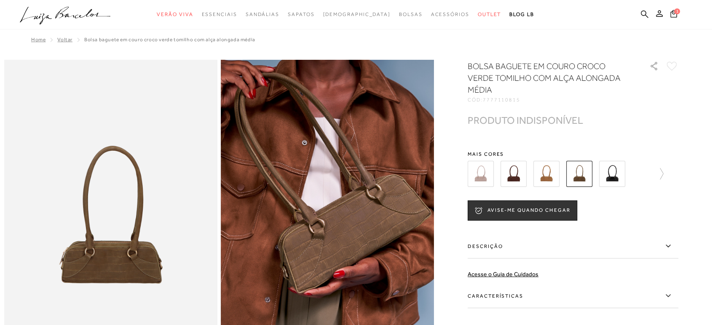
click at [613, 175] on img at bounding box center [612, 174] width 26 height 26
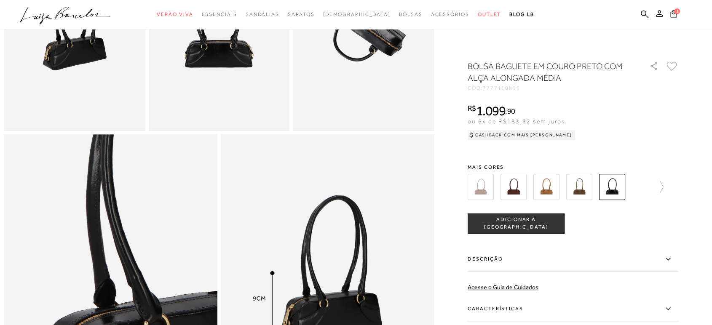
scroll to position [374, 0]
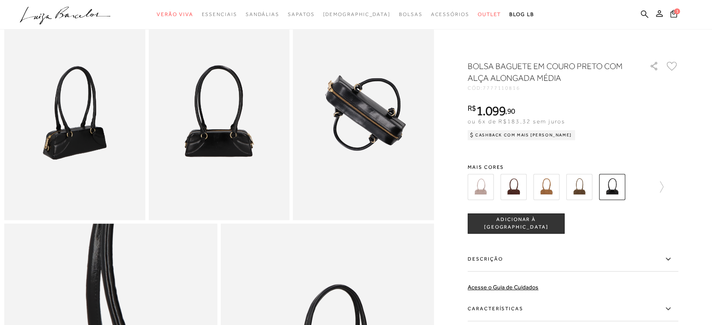
click at [578, 192] on img at bounding box center [579, 187] width 26 height 26
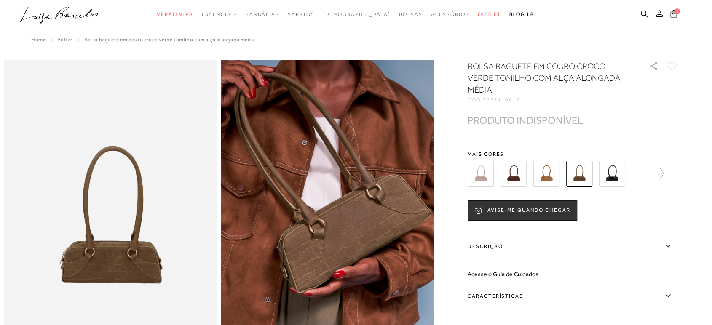
click at [515, 176] on img at bounding box center [513, 174] width 26 height 26
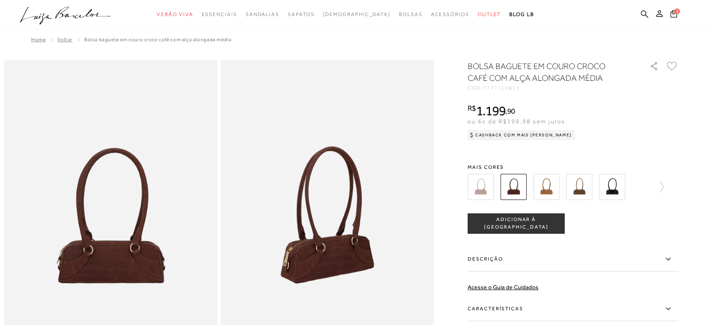
click at [486, 190] on img at bounding box center [480, 187] width 26 height 26
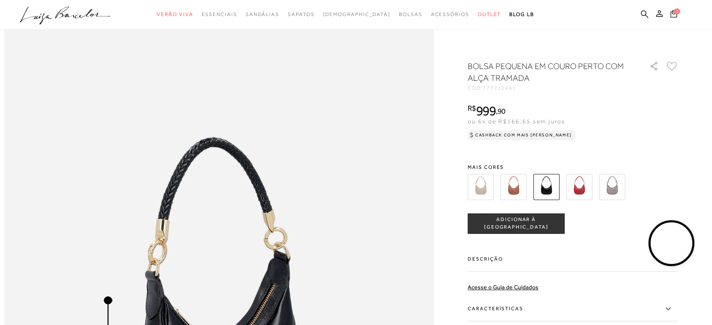
scroll to position [515, 0]
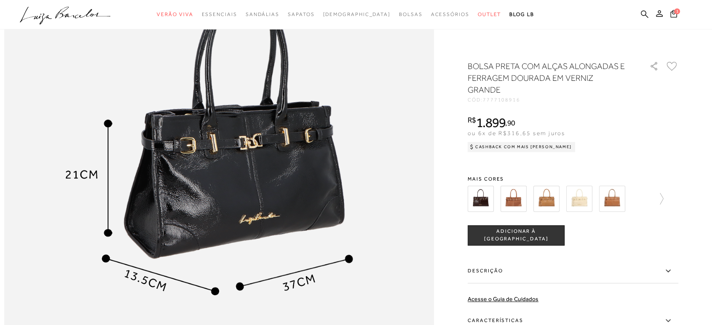
scroll to position [748, 0]
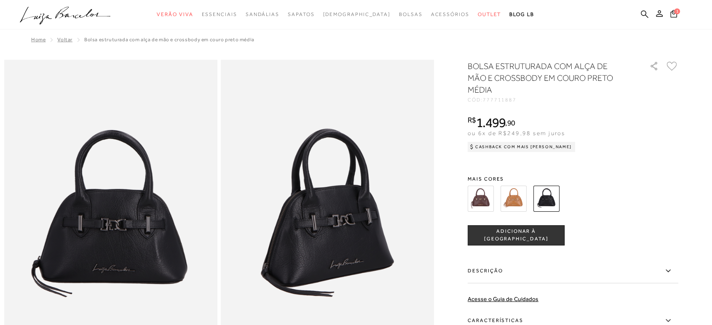
click at [482, 198] on img at bounding box center [480, 199] width 26 height 26
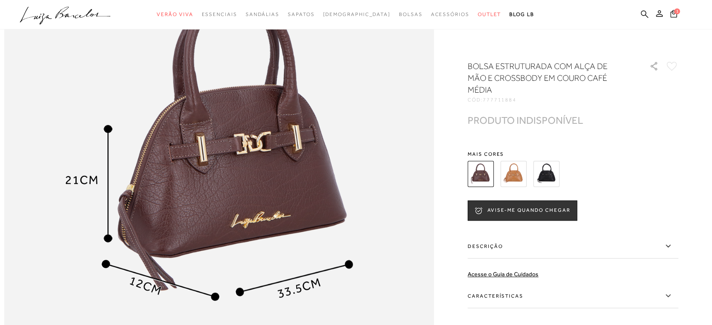
scroll to position [468, 0]
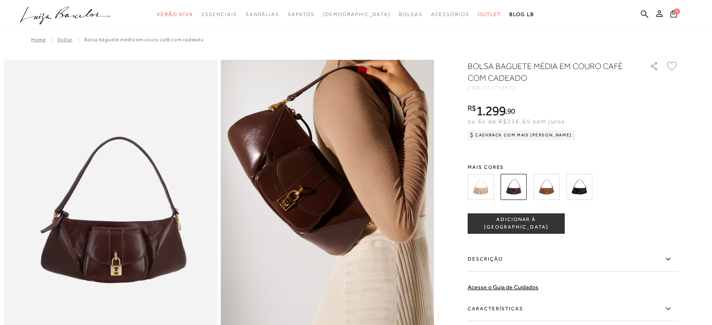
click at [583, 189] on img at bounding box center [579, 187] width 26 height 26
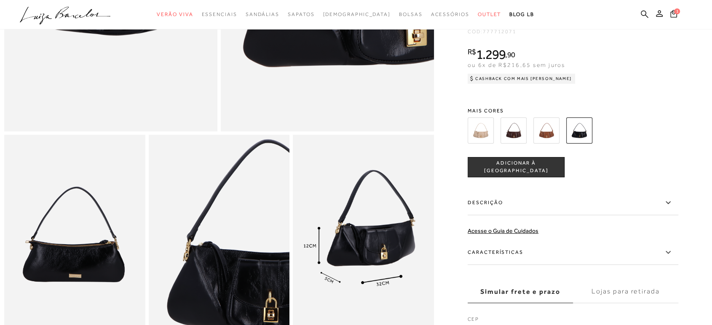
scroll to position [327, 0]
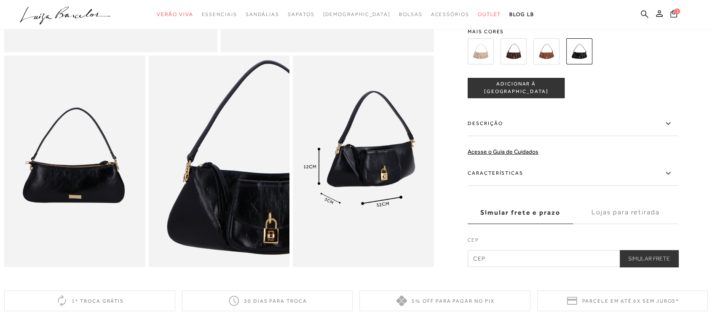
click at [518, 61] on img at bounding box center [513, 51] width 26 height 26
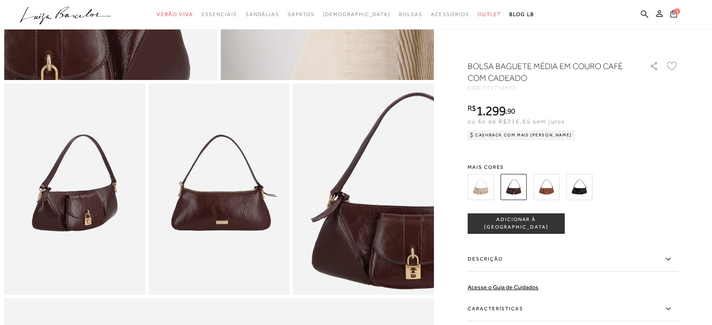
scroll to position [374, 0]
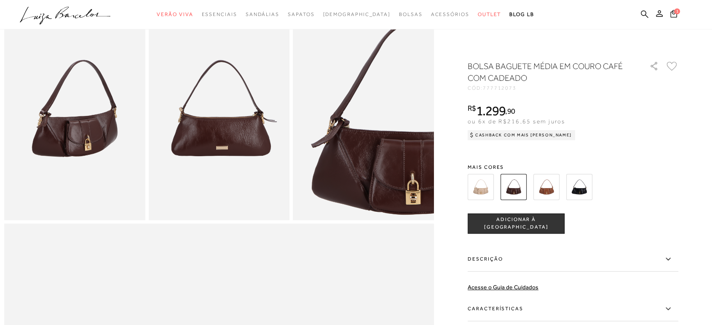
click at [552, 188] on img at bounding box center [546, 187] width 26 height 26
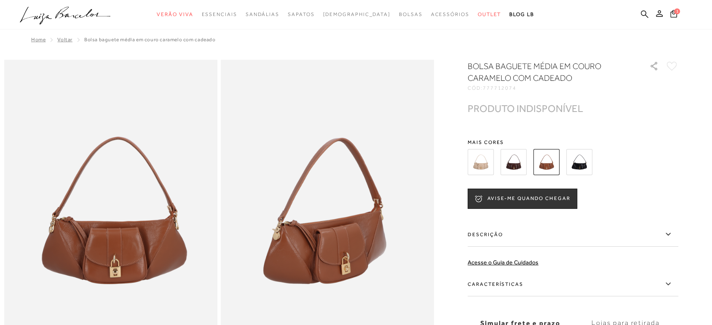
click at [517, 165] on img at bounding box center [513, 162] width 26 height 26
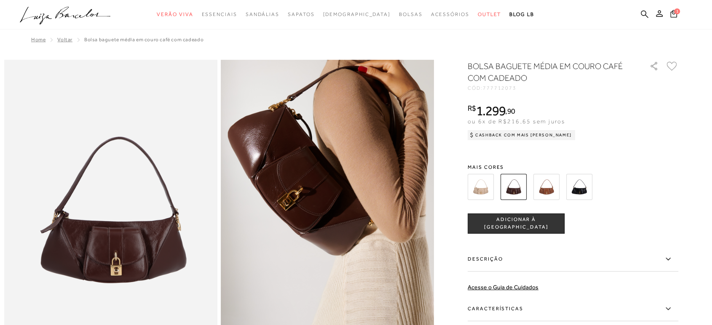
click at [481, 193] on img at bounding box center [480, 187] width 26 height 26
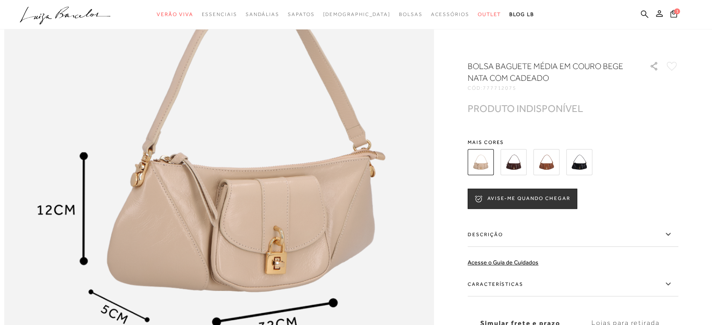
scroll to position [795, 0]
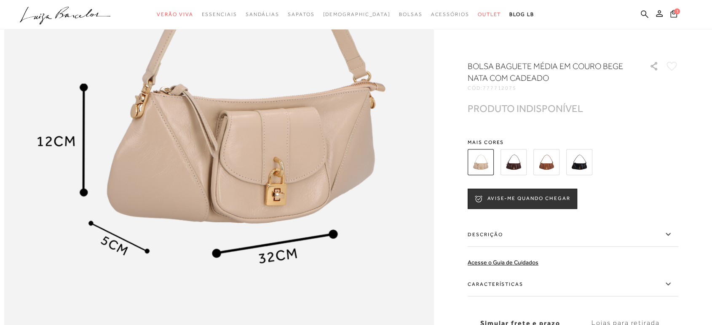
click at [520, 166] on img at bounding box center [513, 162] width 26 height 26
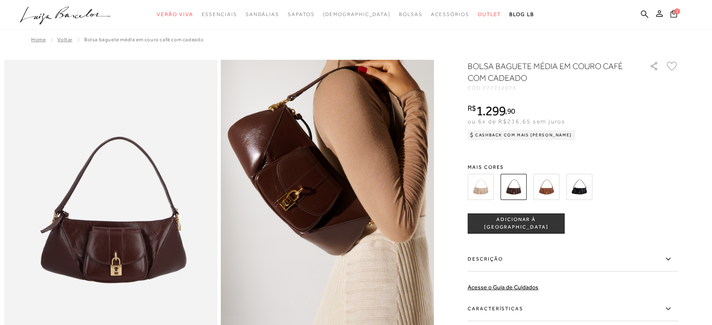
click at [553, 189] on img at bounding box center [546, 187] width 26 height 26
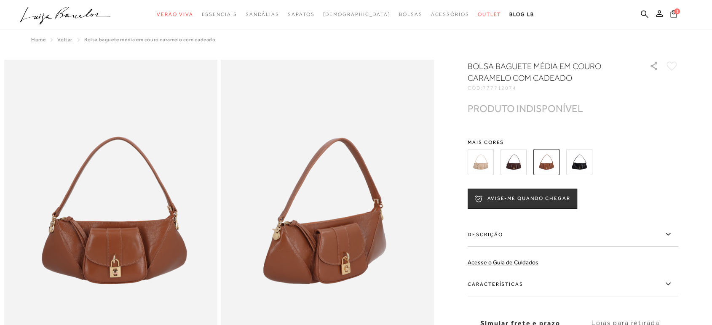
click at [584, 163] on img at bounding box center [579, 162] width 26 height 26
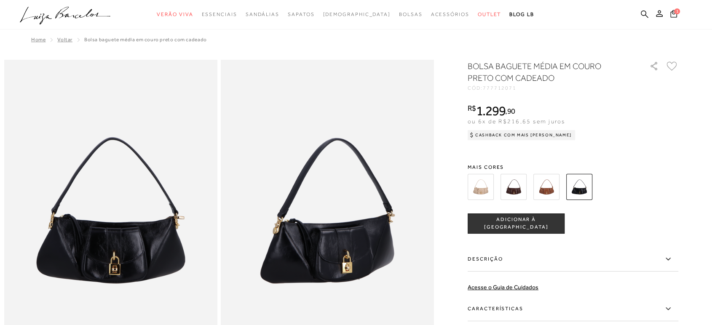
click at [524, 224] on span "ADICIONAR À [GEOGRAPHIC_DATA]" at bounding box center [516, 223] width 96 height 15
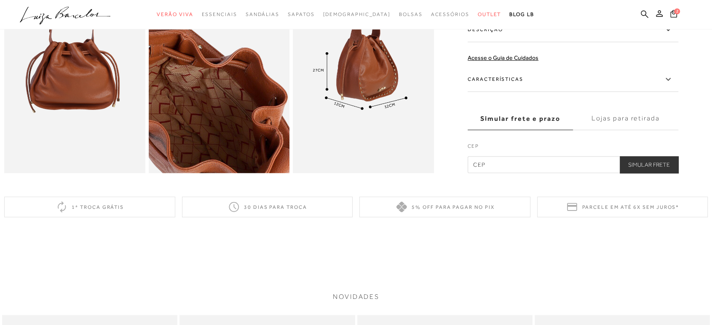
scroll to position [187, 0]
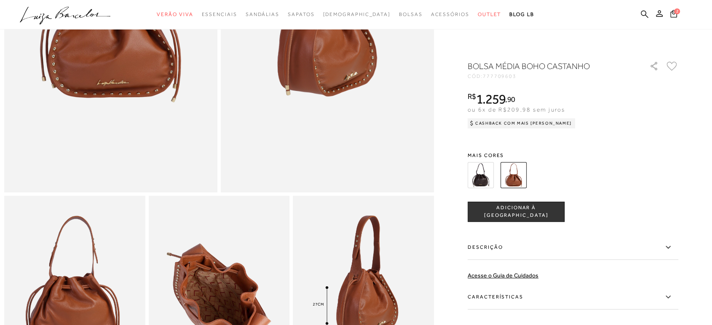
click at [485, 176] on img at bounding box center [480, 175] width 26 height 26
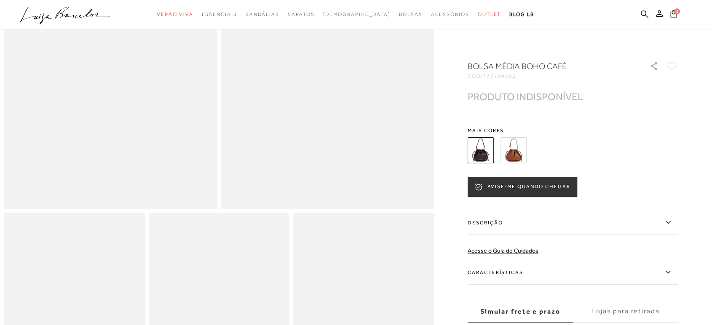
scroll to position [93, 0]
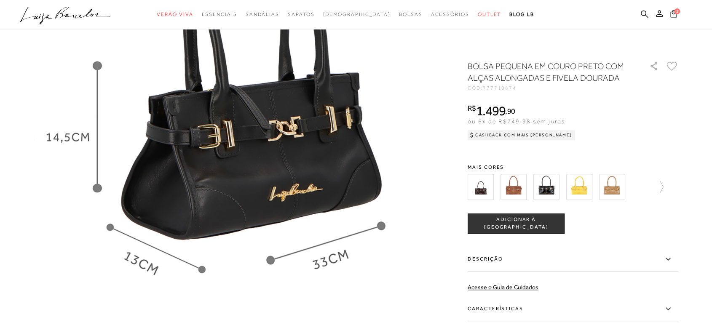
scroll to position [889, 0]
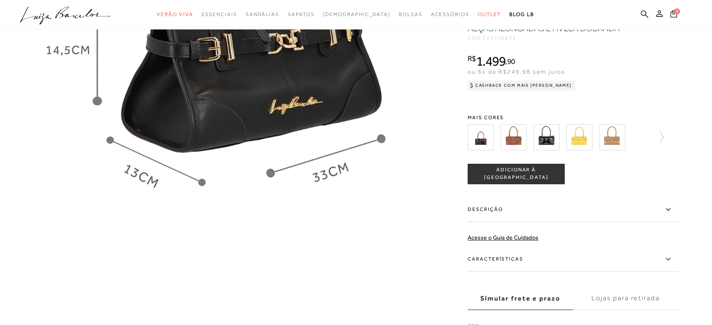
click at [671, 264] on icon at bounding box center [668, 259] width 10 height 11
click at [0, 0] on input "Características" at bounding box center [0, 0] width 0 height 0
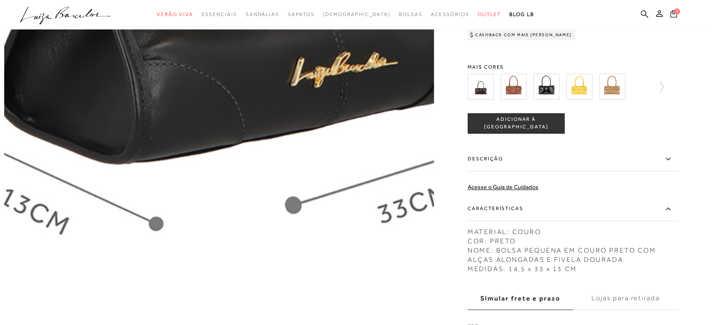
scroll to position [748, 0]
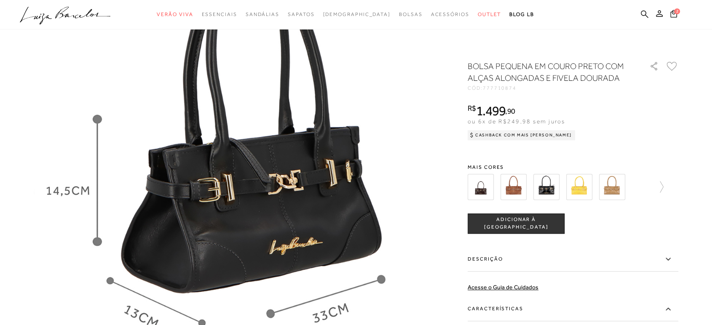
click at [633, 120] on div "R$ 1.499 , 90 ou 6x de R$249,98 sem juros Cashback com Mais Luiza R$ 1.499,90" at bounding box center [572, 121] width 211 height 34
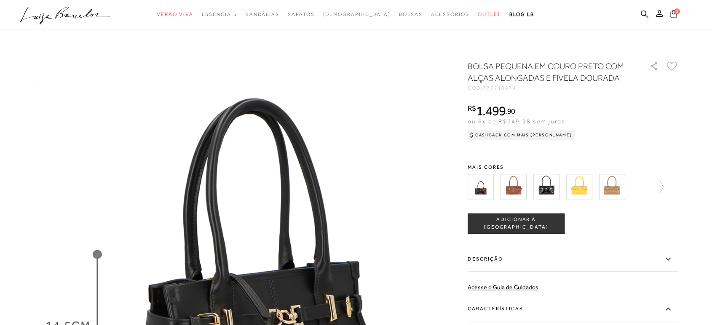
scroll to position [608, 0]
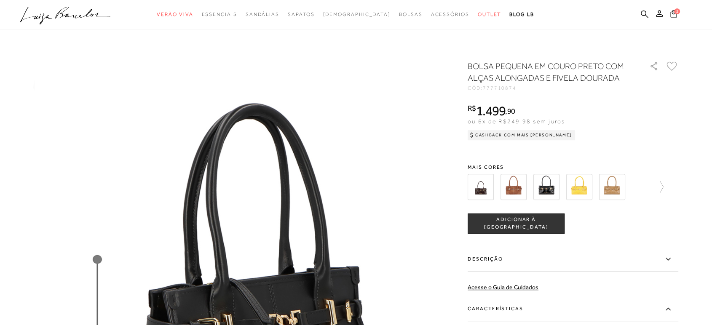
click at [663, 116] on div "R$ 1.499 , 90 ou 6x de R$249,98 sem juros Cashback com Mais Luiza R$ 1.499,90" at bounding box center [572, 121] width 211 height 34
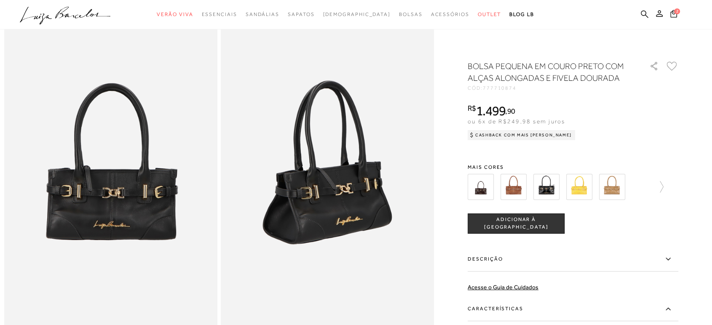
scroll to position [0, 0]
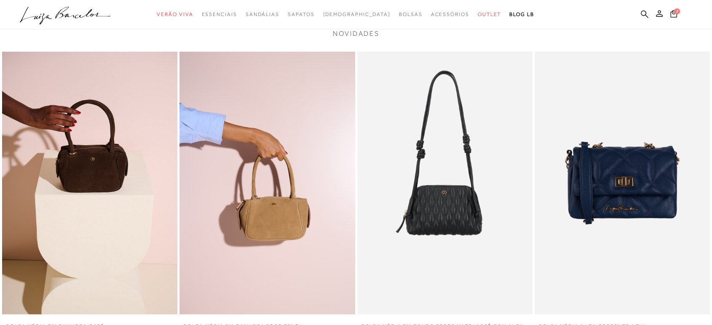
scroll to position [1684, 0]
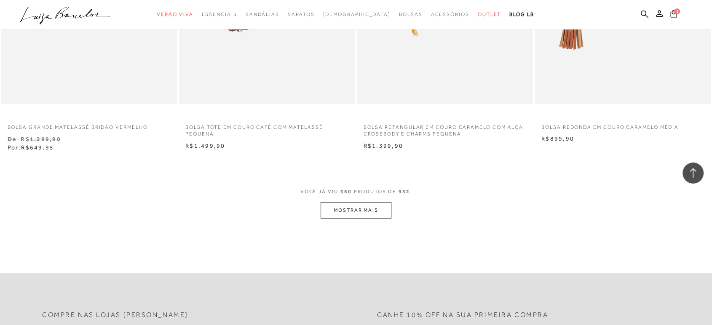
scroll to position [28631, 0]
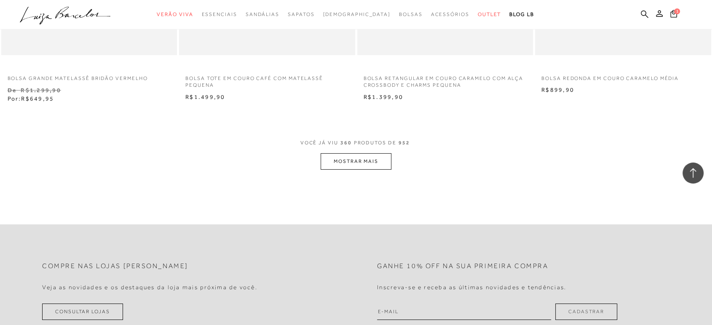
click at [361, 158] on button "MOSTRAR MAIS" at bounding box center [355, 161] width 71 height 16
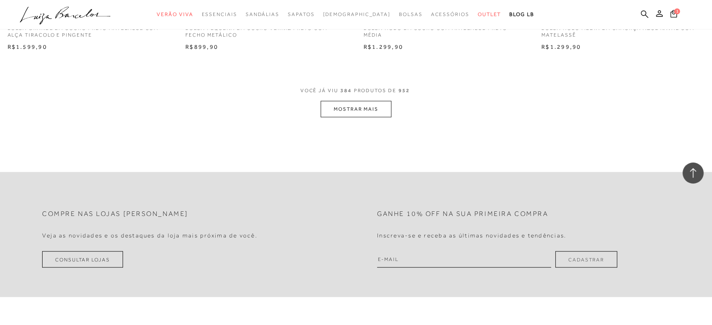
scroll to position [30596, 0]
click at [350, 104] on button "MOSTRAR MAIS" at bounding box center [355, 107] width 71 height 16
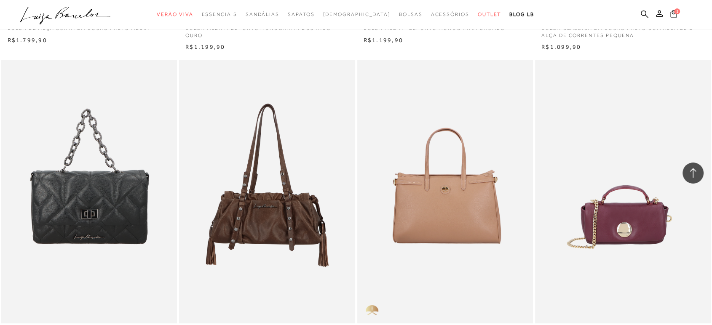
scroll to position [32280, 0]
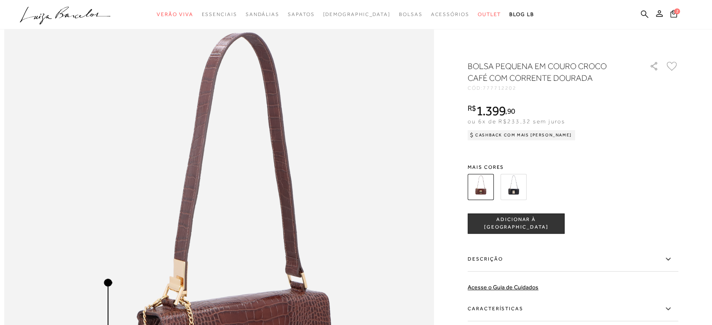
scroll to position [515, 0]
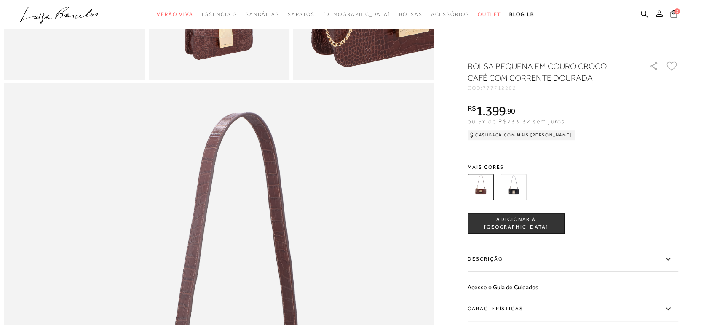
click at [519, 188] on img at bounding box center [513, 187] width 26 height 26
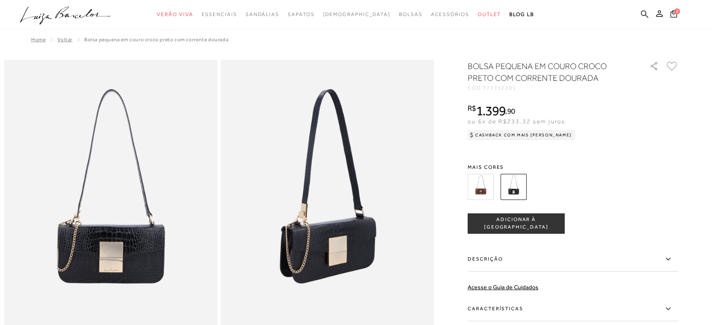
click at [487, 183] on img at bounding box center [480, 187] width 26 height 26
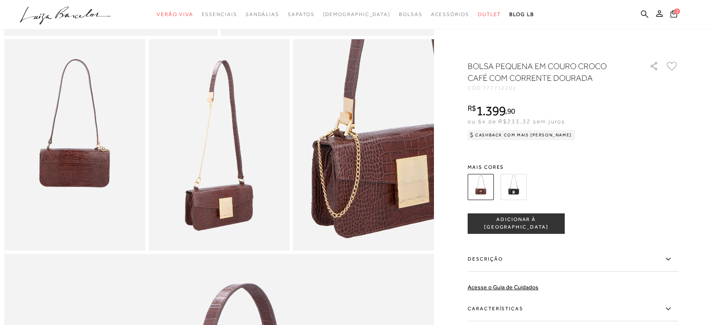
scroll to position [280, 0]
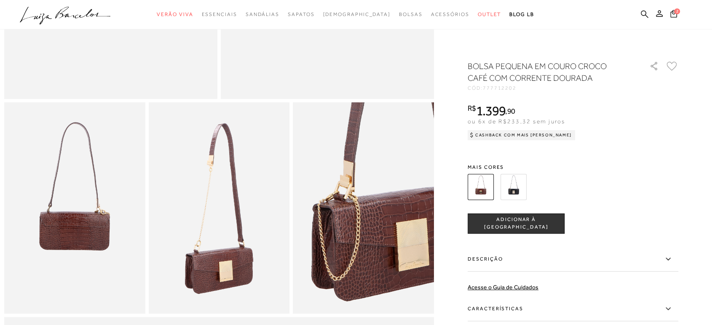
click at [517, 186] on img at bounding box center [513, 187] width 26 height 26
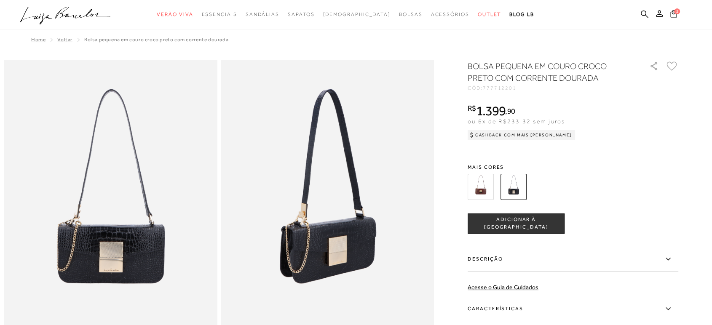
click at [513, 223] on span "ADICIONAR À SACOLA" at bounding box center [516, 223] width 96 height 15
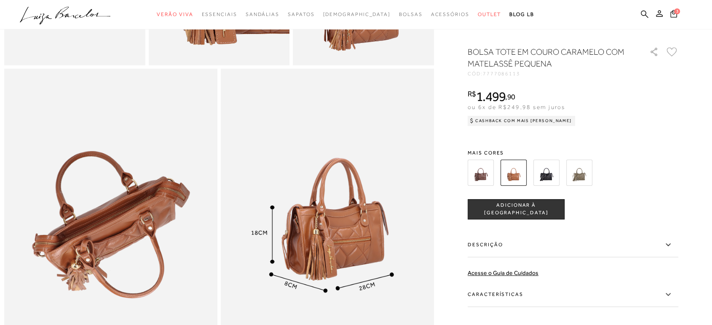
scroll to position [468, 0]
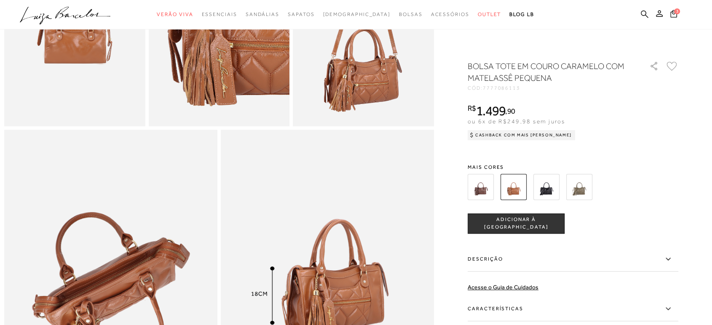
click at [549, 188] on img at bounding box center [546, 187] width 26 height 26
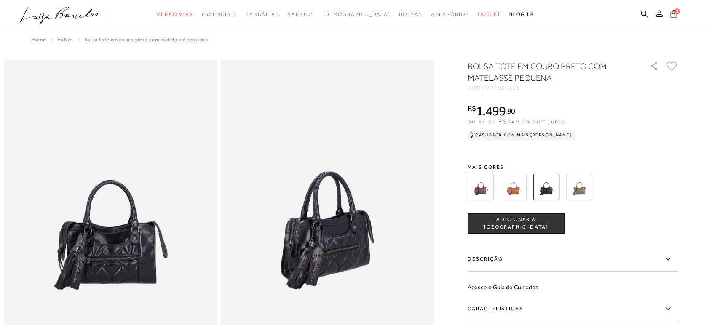
click at [585, 190] on img at bounding box center [579, 187] width 26 height 26
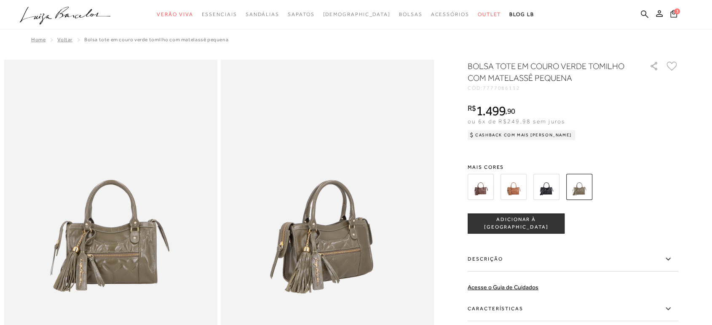
click at [551, 188] on img at bounding box center [546, 187] width 26 height 26
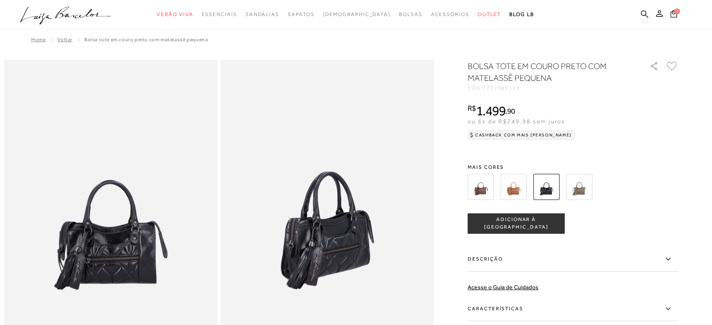
click at [515, 189] on img at bounding box center [513, 187] width 26 height 26
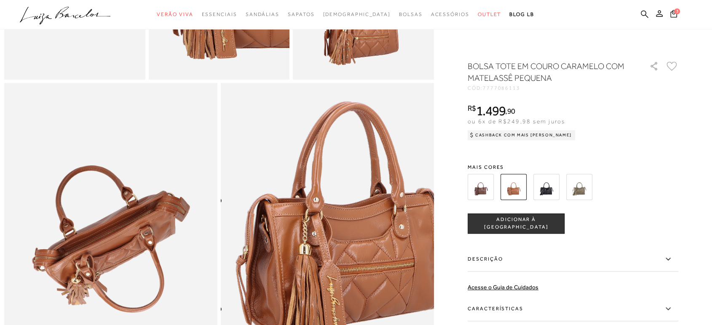
scroll to position [280, 0]
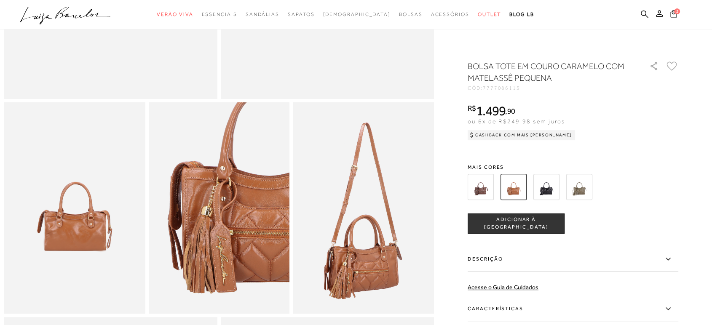
click at [491, 187] on img at bounding box center [480, 187] width 26 height 26
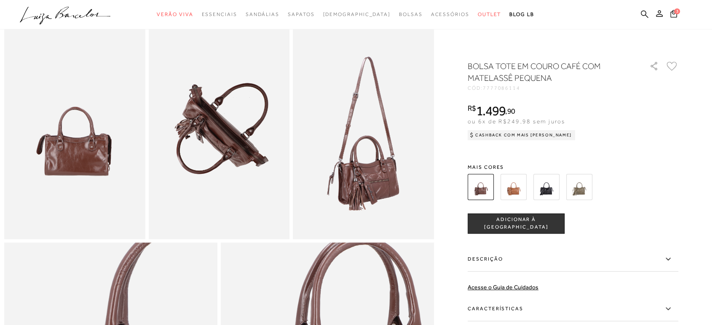
scroll to position [280, 0]
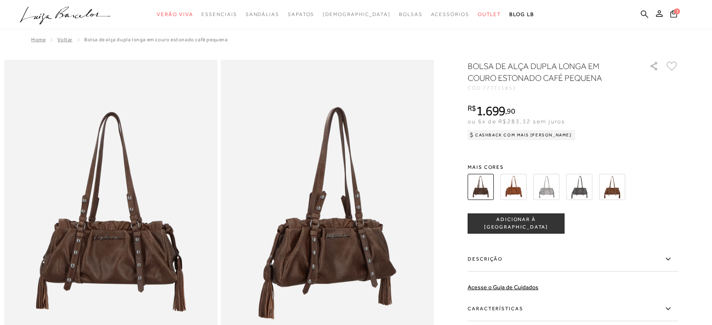
click at [521, 190] on img at bounding box center [513, 187] width 26 height 26
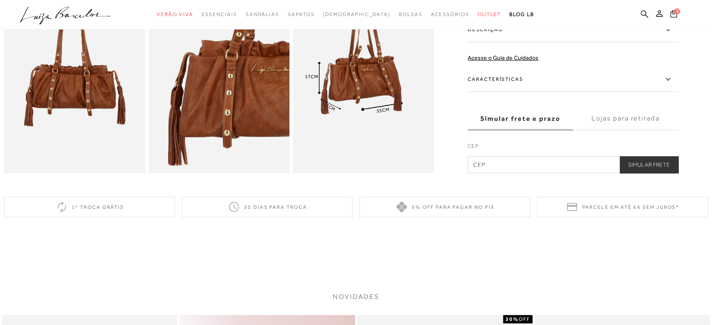
scroll to position [234, 0]
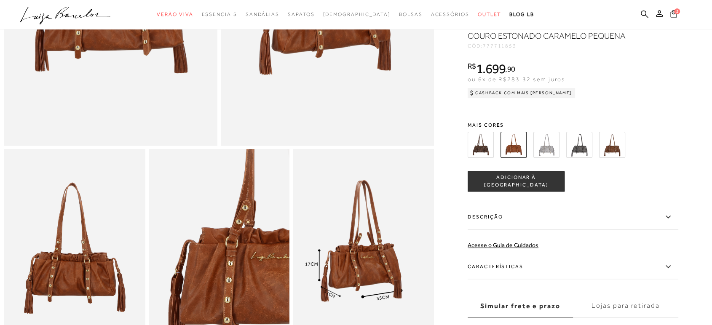
click at [588, 155] on img at bounding box center [579, 145] width 26 height 26
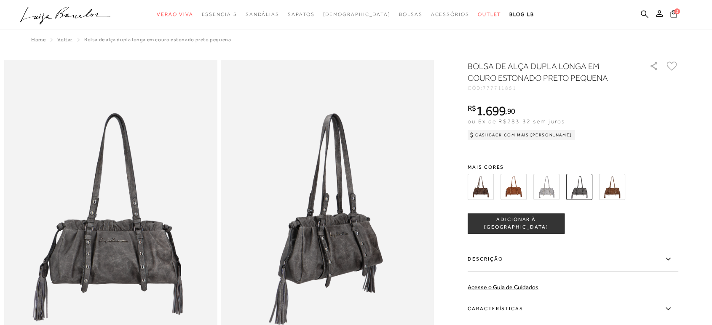
click at [614, 186] on img at bounding box center [612, 187] width 26 height 26
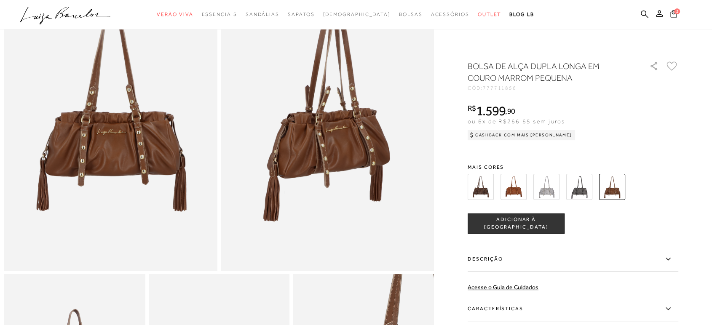
scroll to position [187, 0]
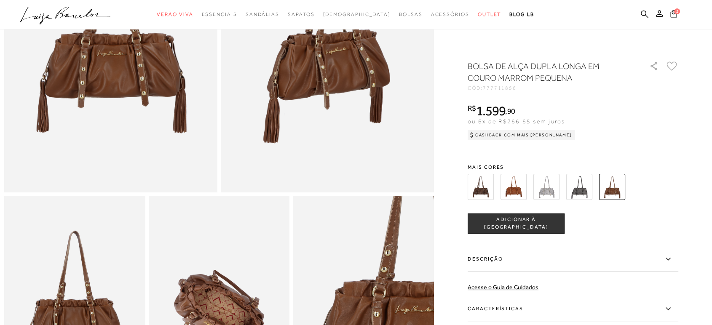
click at [669, 259] on icon at bounding box center [668, 259] width 10 height 11
click at [0, 0] on input "Descrição" at bounding box center [0, 0] width 0 height 0
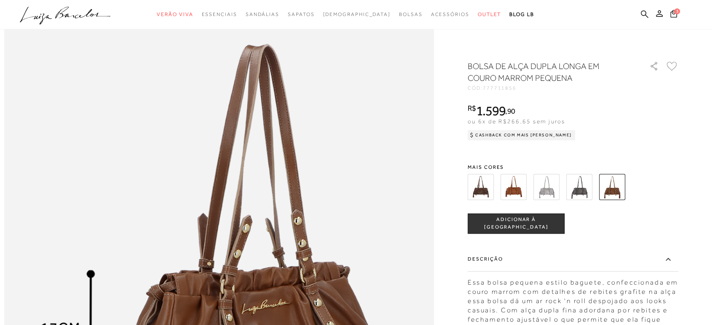
scroll to position [701, 0]
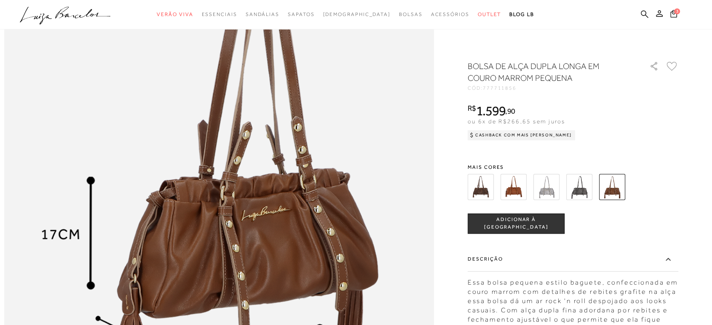
click at [580, 191] on img at bounding box center [579, 187] width 26 height 26
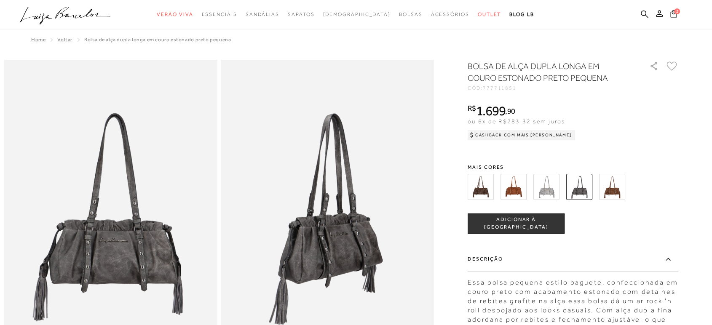
click at [548, 192] on img at bounding box center [546, 187] width 26 height 26
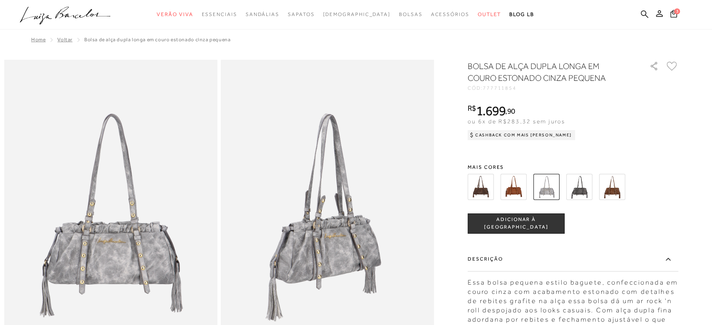
click at [511, 189] on img at bounding box center [513, 187] width 26 height 26
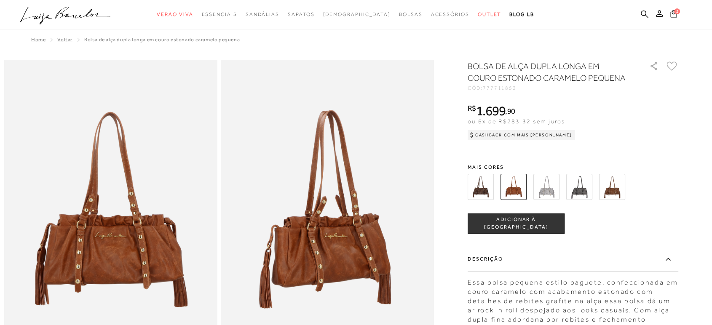
click at [478, 200] on img at bounding box center [480, 187] width 26 height 26
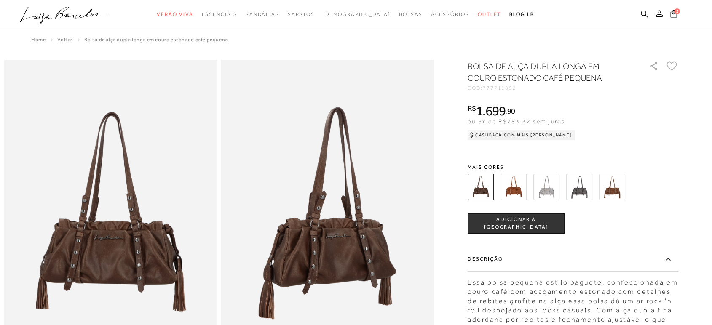
click at [614, 188] on img at bounding box center [612, 187] width 26 height 26
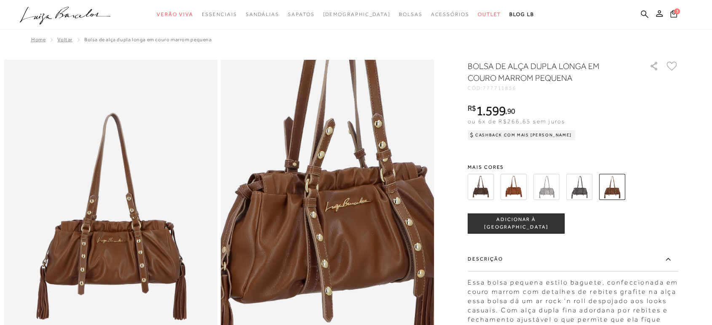
click at [329, 273] on img at bounding box center [328, 168] width 426 height 639
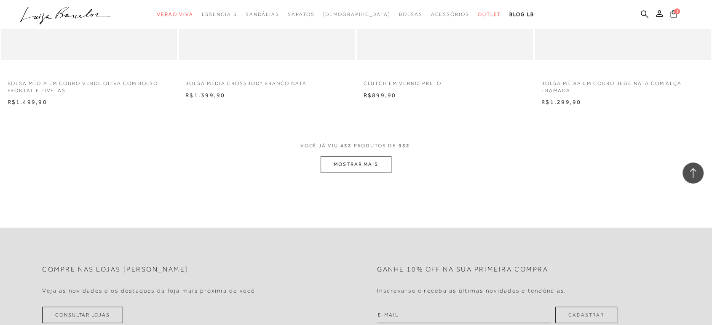
scroll to position [34370, 0]
click at [353, 163] on button "MOSTRAR MAIS" at bounding box center [355, 163] width 71 height 16
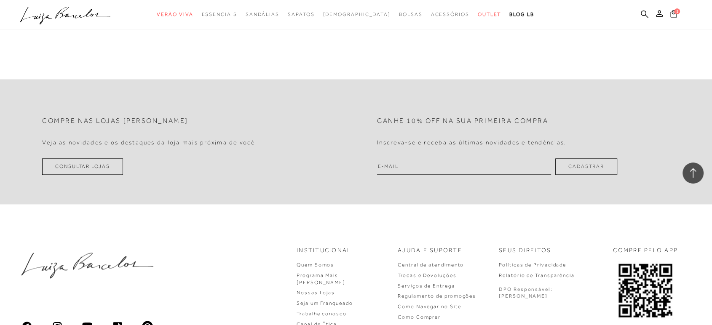
scroll to position [36288, 0]
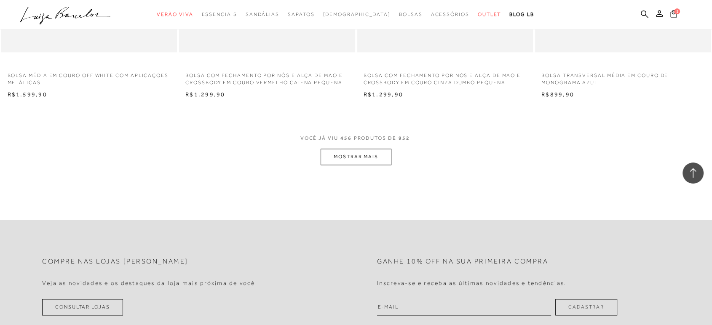
click at [373, 155] on button "MOSTRAR MAIS" at bounding box center [355, 157] width 71 height 16
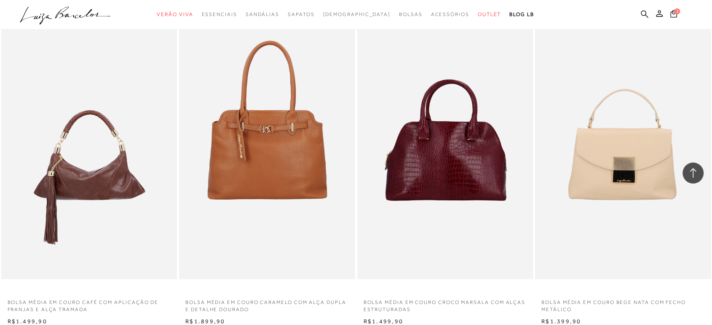
scroll to position [38253, 0]
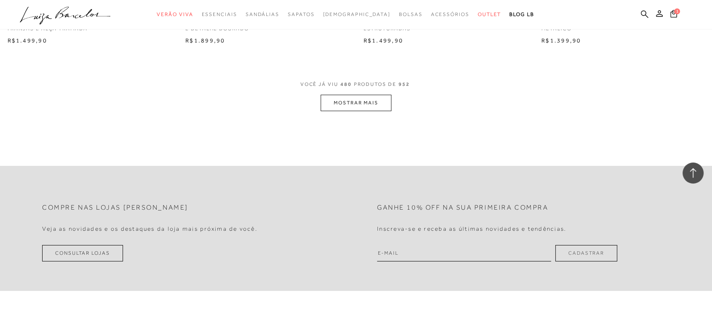
click at [328, 101] on button "MOSTRAR MAIS" at bounding box center [355, 103] width 71 height 16
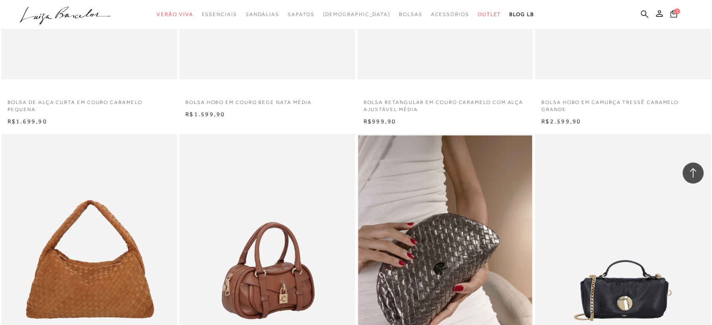
scroll to position [39952, 0]
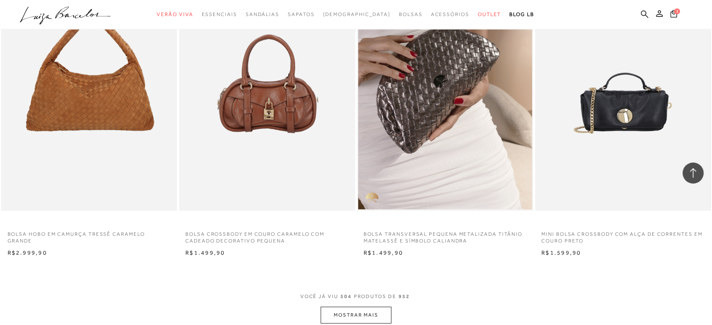
click at [376, 307] on button "MOSTRAR MAIS" at bounding box center [355, 315] width 71 height 16
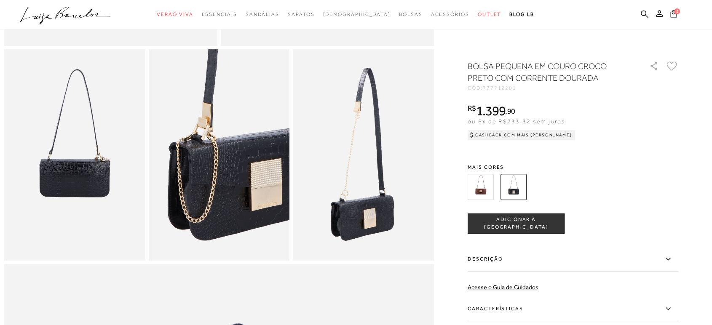
scroll to position [374, 0]
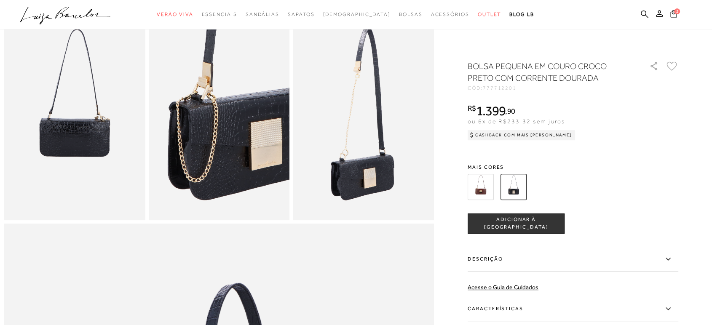
click at [267, 155] on img at bounding box center [219, 114] width 141 height 211
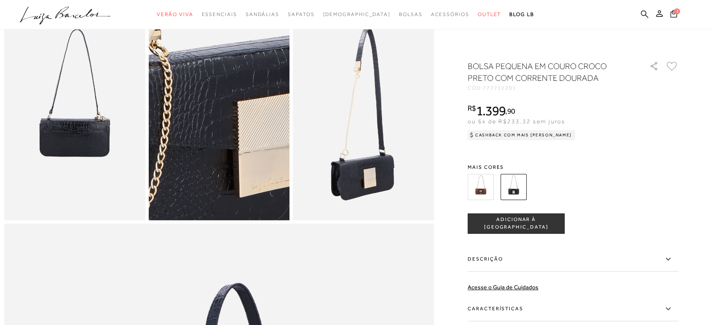
click at [265, 151] on img at bounding box center [174, 85] width 282 height 423
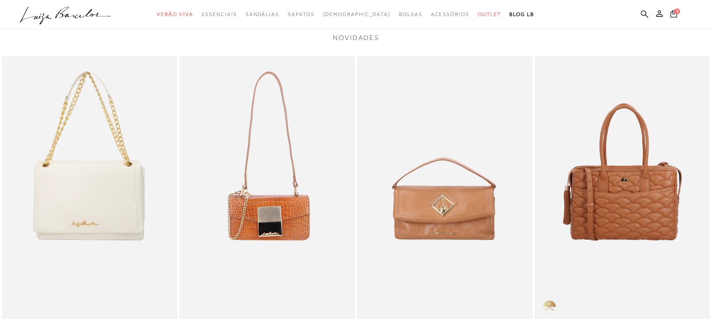
scroll to position [748, 0]
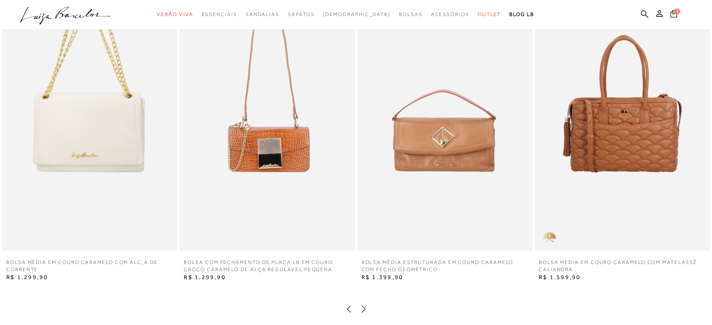
click at [272, 155] on img at bounding box center [266, 119] width 175 height 263
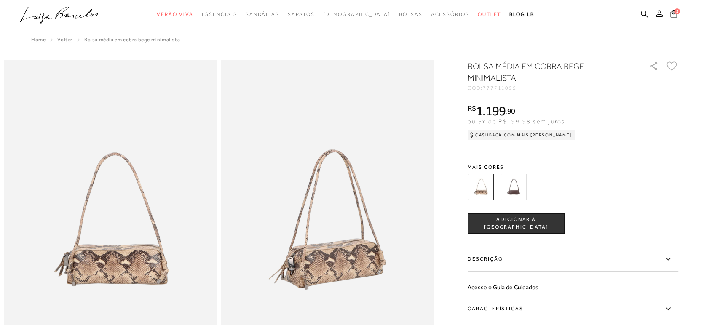
click at [519, 188] on img at bounding box center [513, 187] width 26 height 26
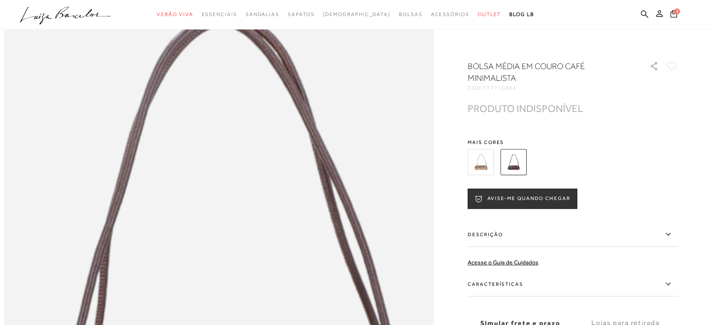
scroll to position [374, 0]
